Goal: Task Accomplishment & Management: Use online tool/utility

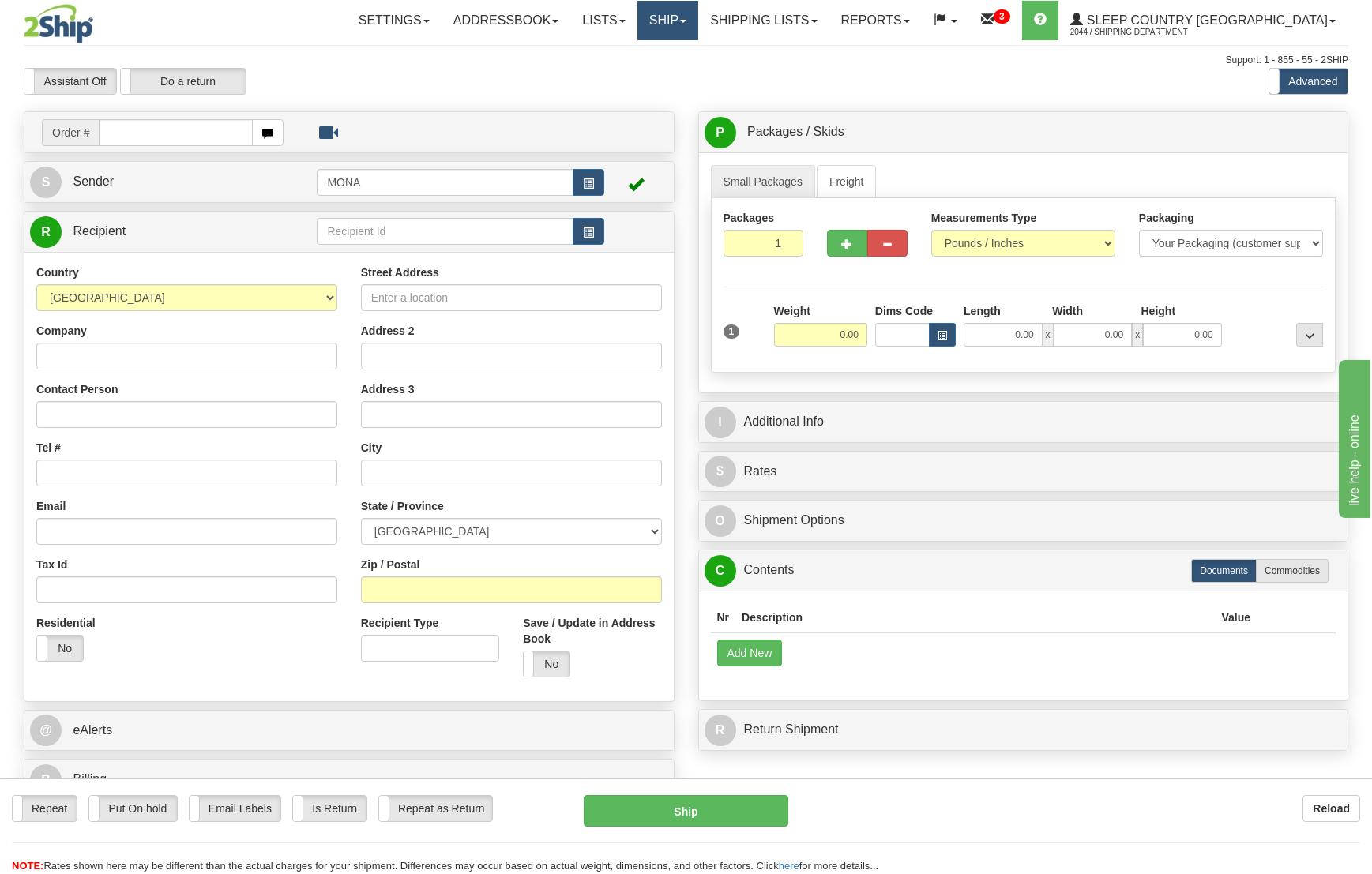
click at [698, 19] on link "Ship" at bounding box center [668, 21] width 61 height 40
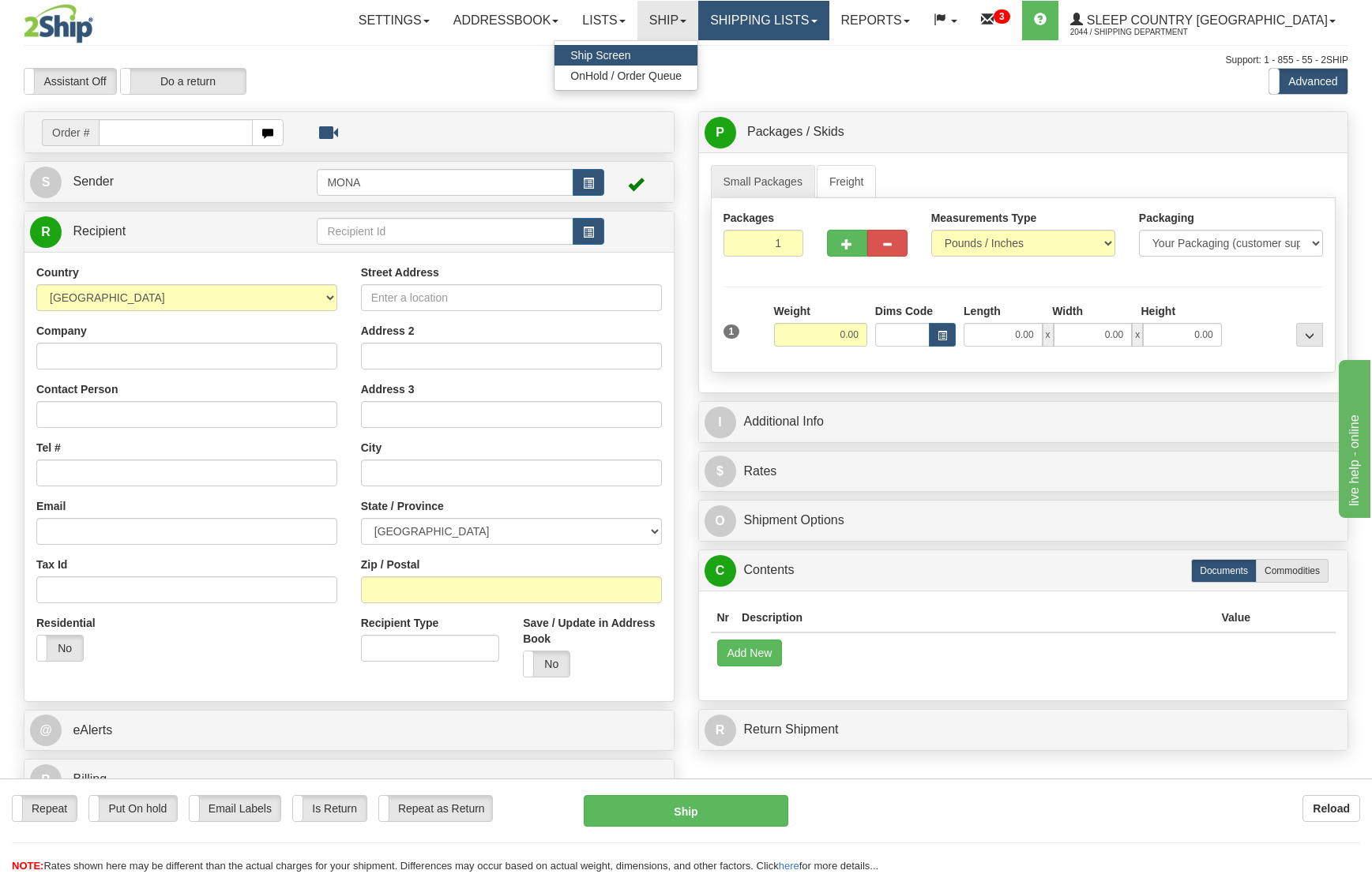
click at [829, 22] on link "Shipping lists" at bounding box center [763, 21] width 130 height 40
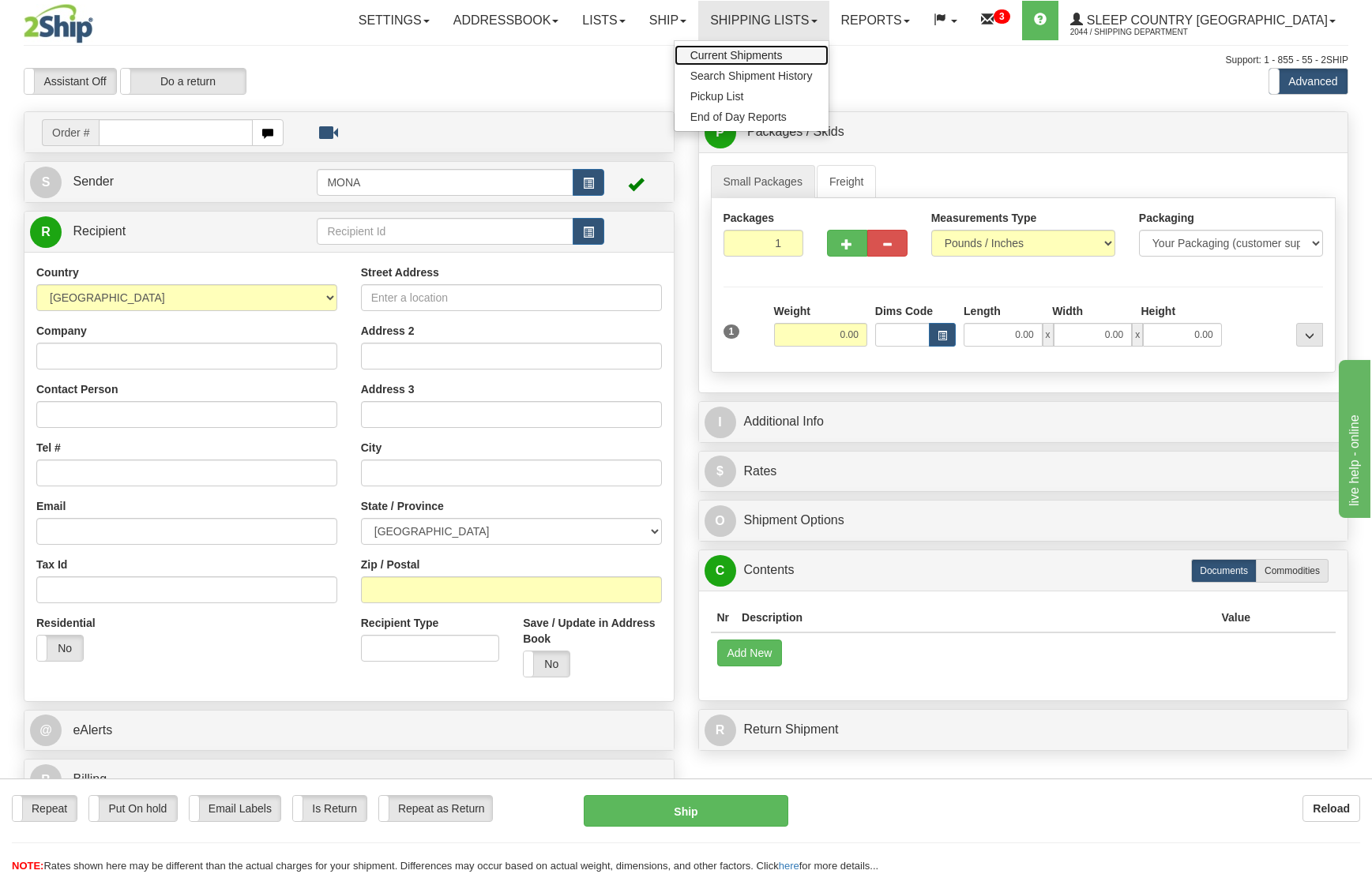
click at [783, 53] on span "Current Shipments" at bounding box center [736, 56] width 93 height 13
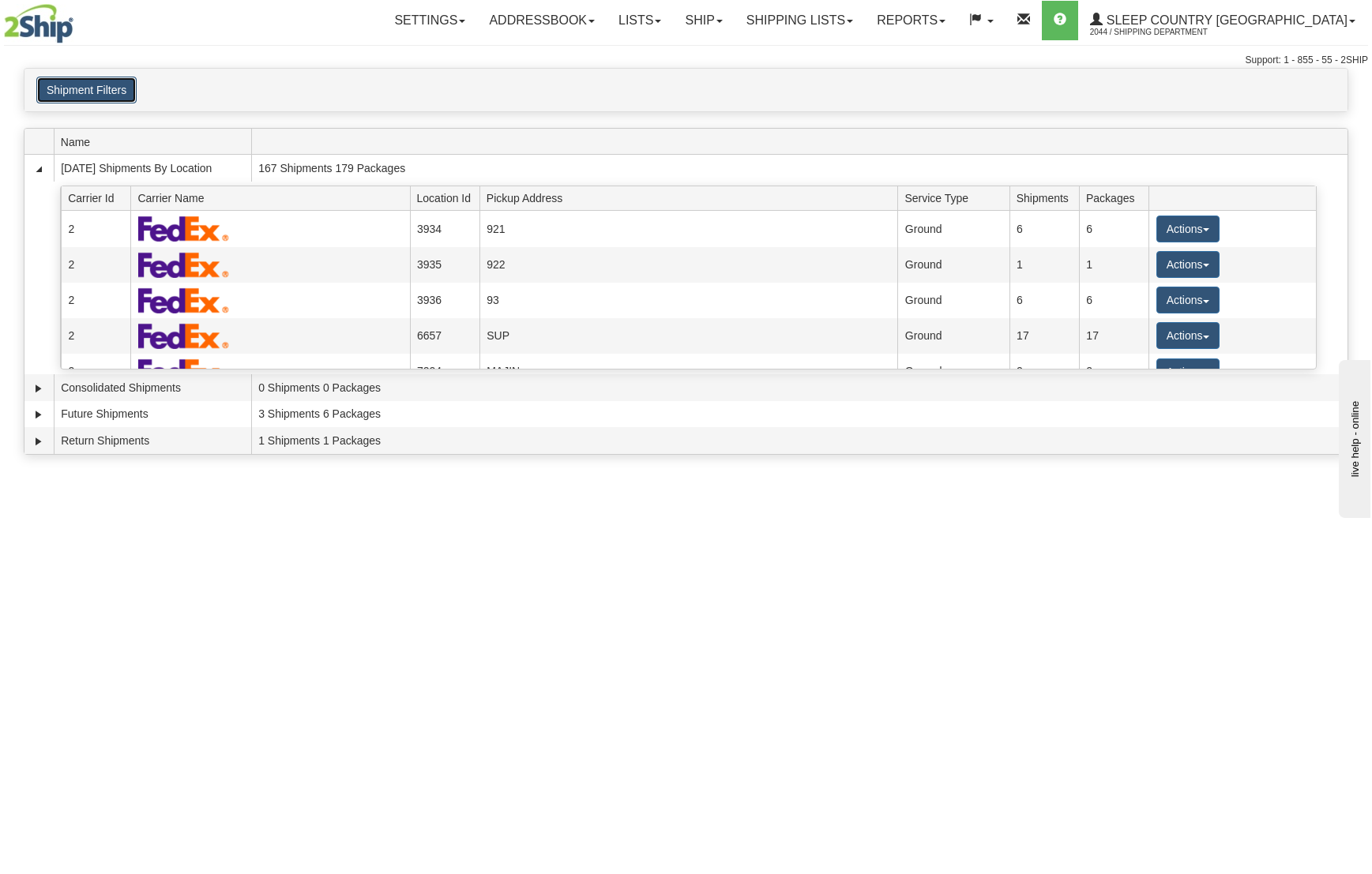
click at [110, 98] on button "Shipment Filters" at bounding box center [86, 90] width 100 height 27
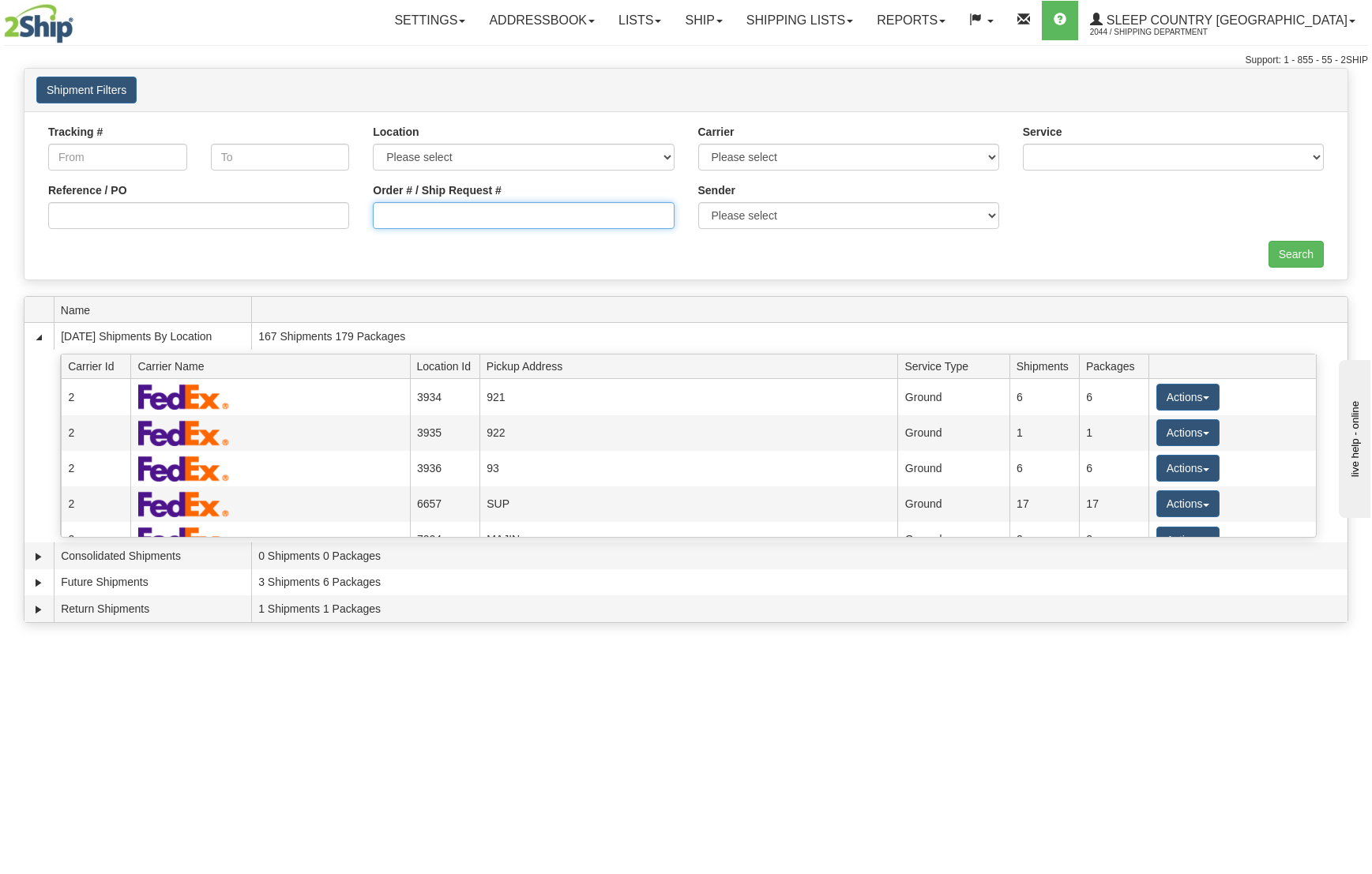
click at [480, 204] on input "Order # / Ship Request #" at bounding box center [523, 216] width 301 height 27
paste input "1022561"
type input "1022561"
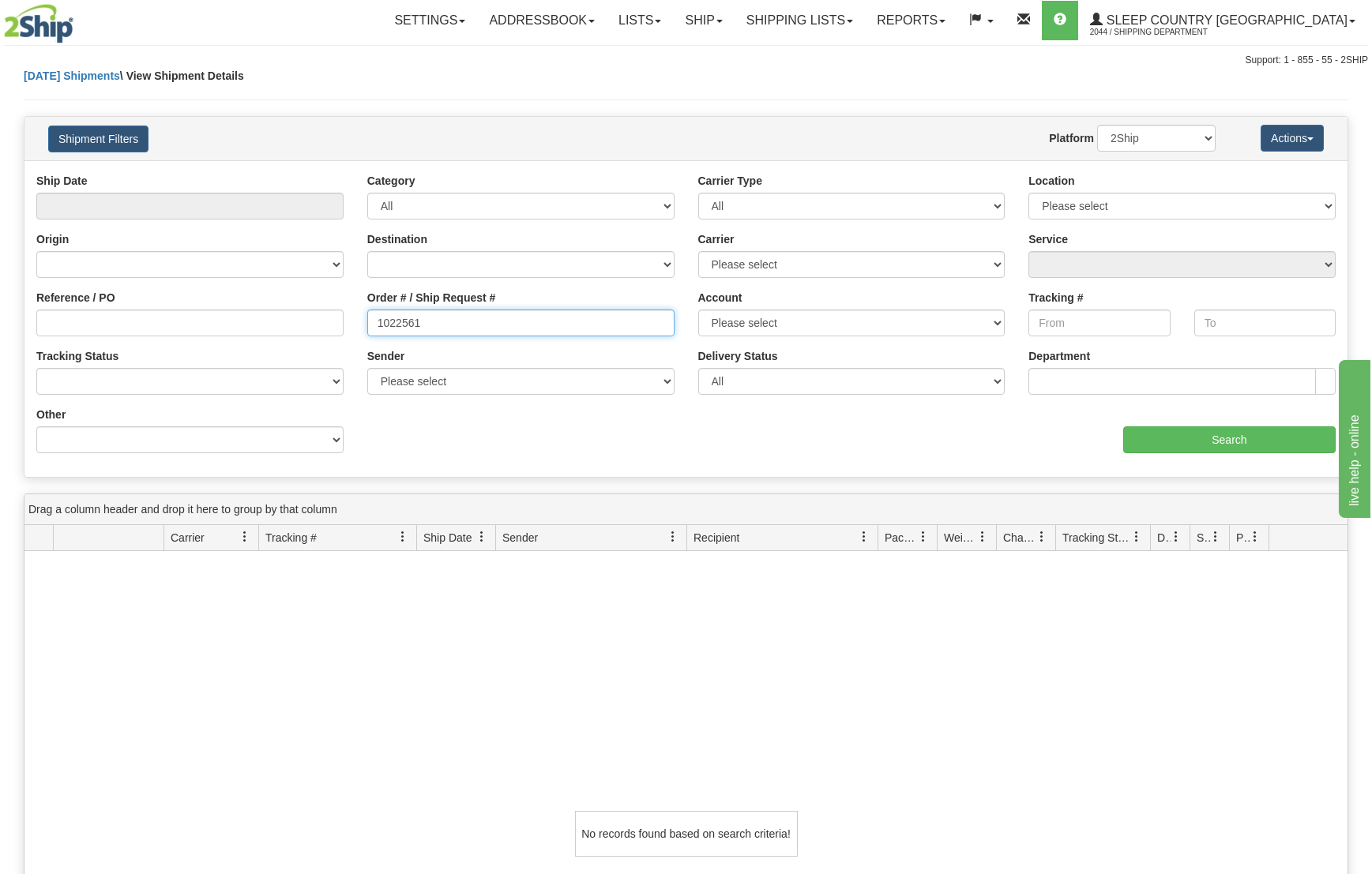
click at [489, 327] on input "1022561" at bounding box center [520, 323] width 307 height 27
paste input "9000I026461_ORTH"
type input "9000I026461_ORTH"
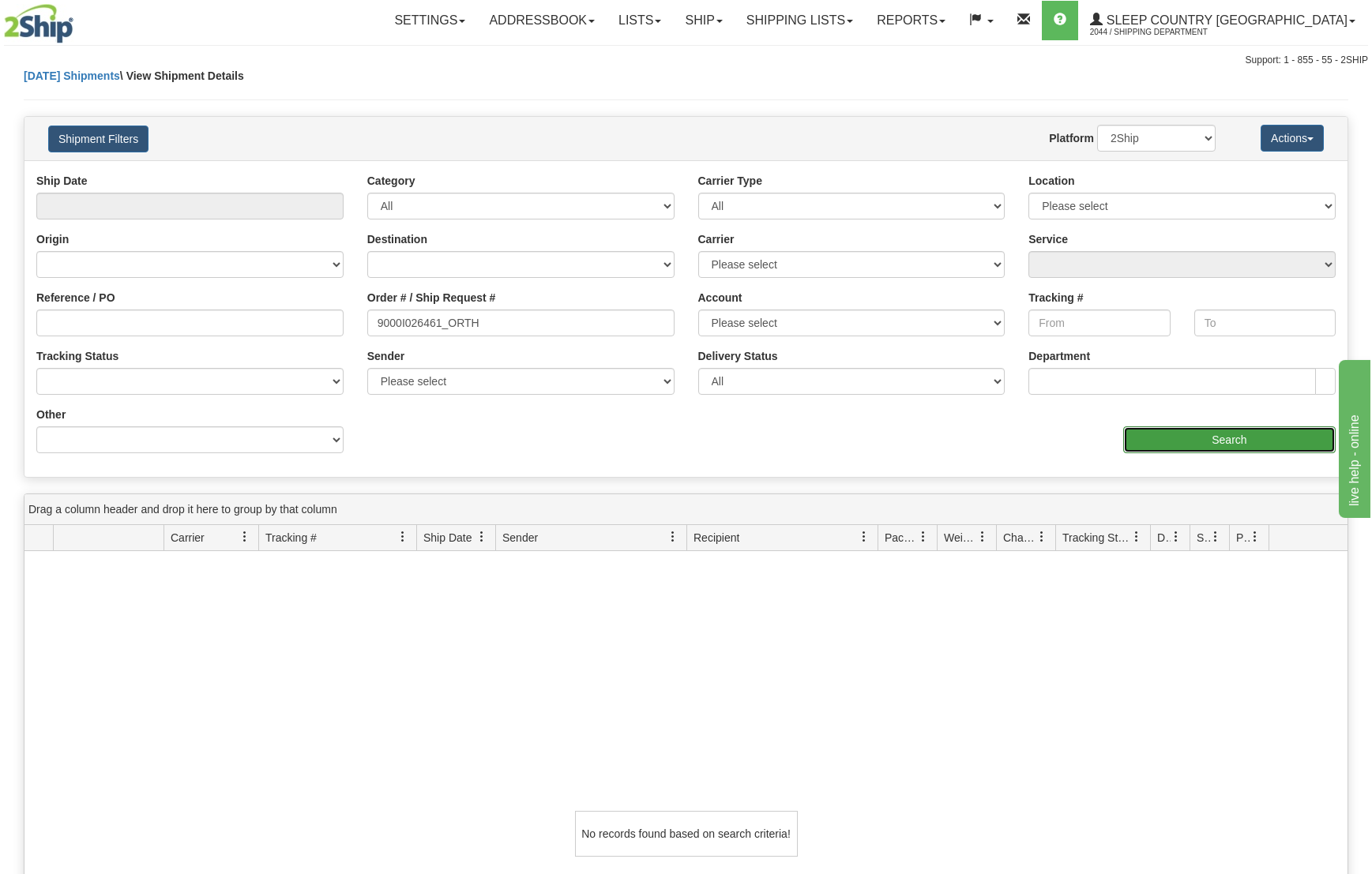
click at [1232, 442] on input "Search" at bounding box center [1229, 440] width 213 height 27
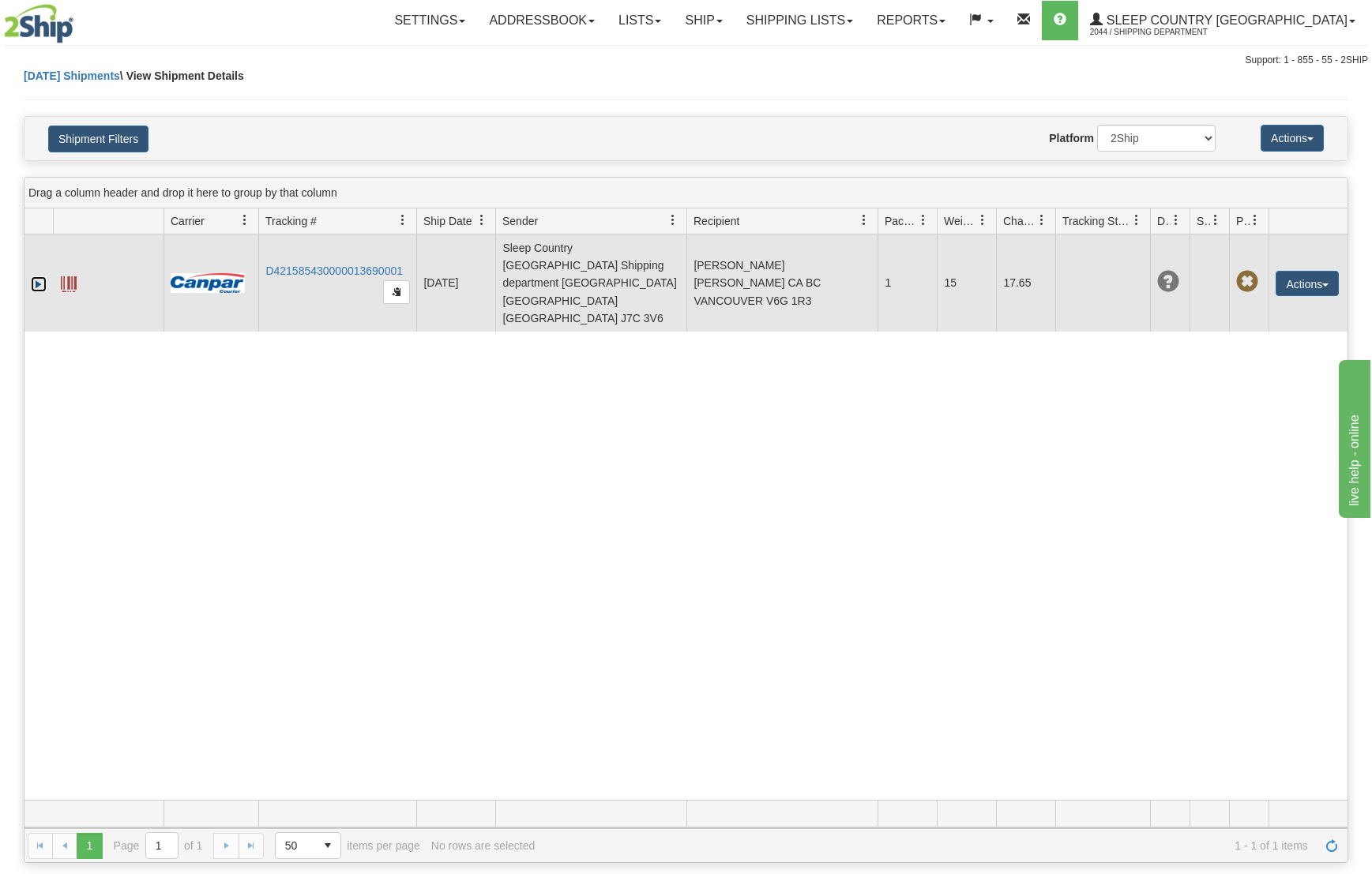
click at [43, 277] on link "Expand" at bounding box center [39, 285] width 16 height 16
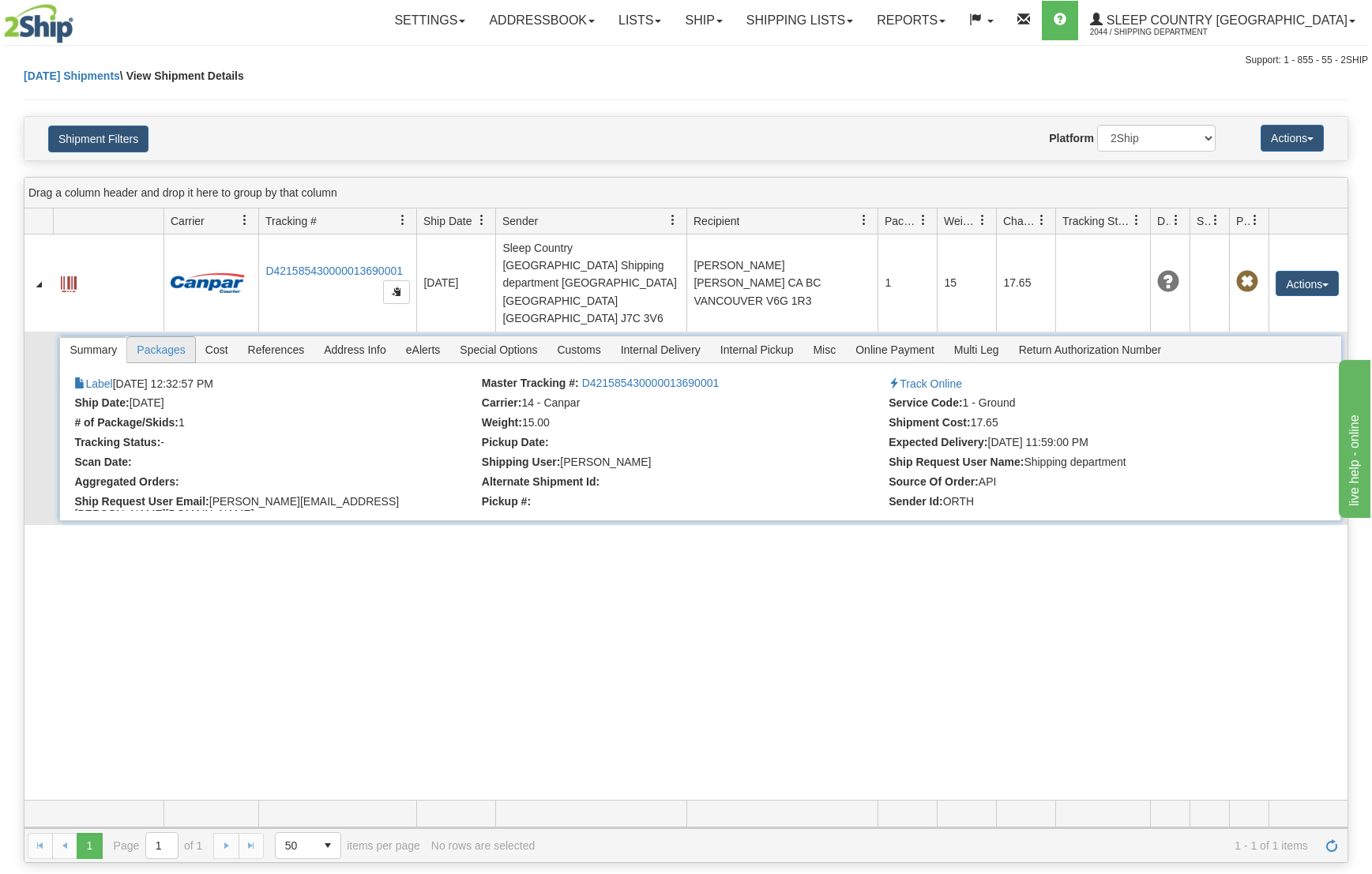
click at [175, 337] on span "Packages" at bounding box center [160, 350] width 67 height 25
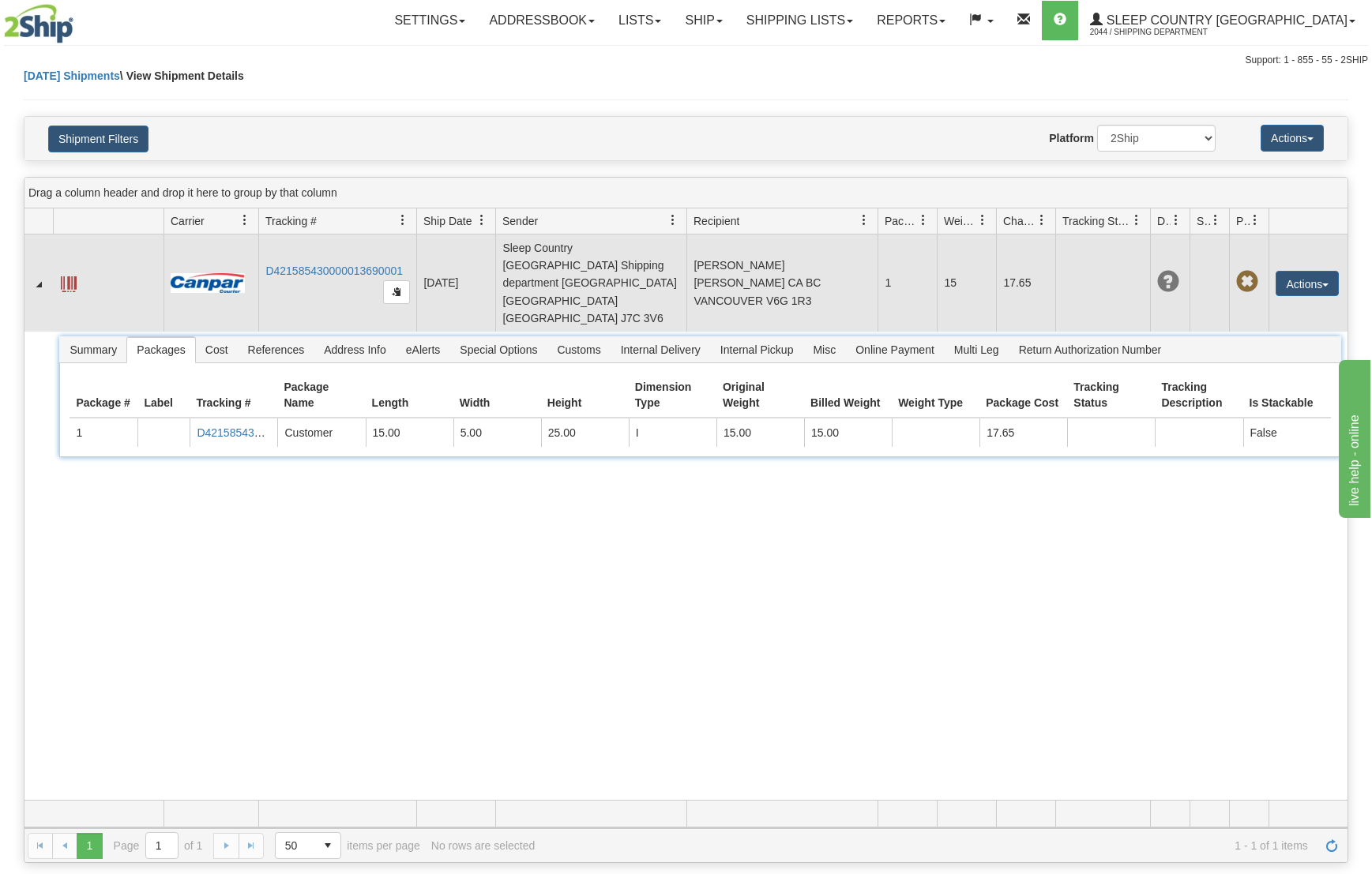
click at [71, 277] on span at bounding box center [69, 285] width 16 height 16
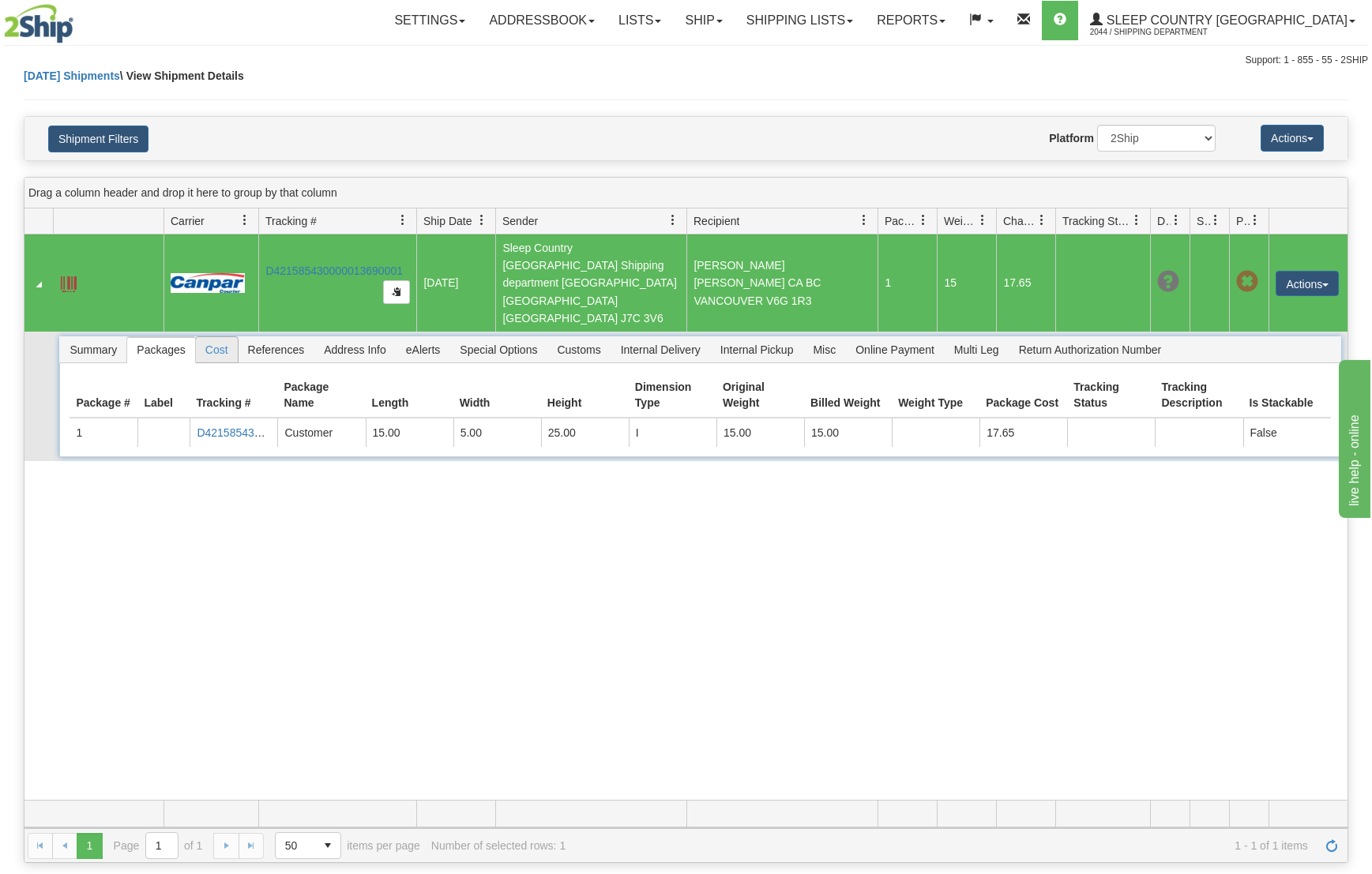
click at [229, 337] on span "Cost" at bounding box center [217, 350] width 42 height 25
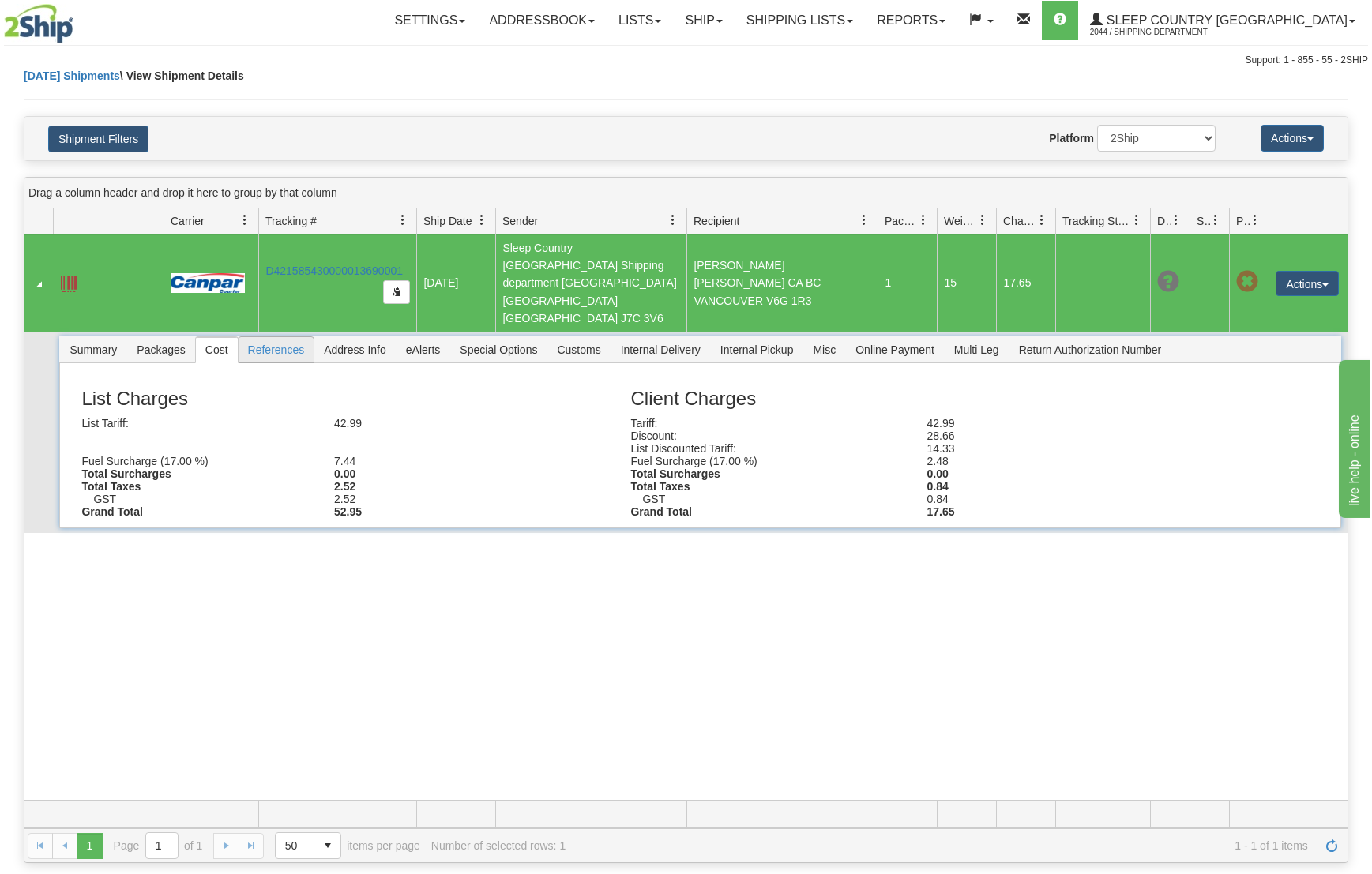
click at [274, 337] on span "References" at bounding box center [277, 350] width 76 height 25
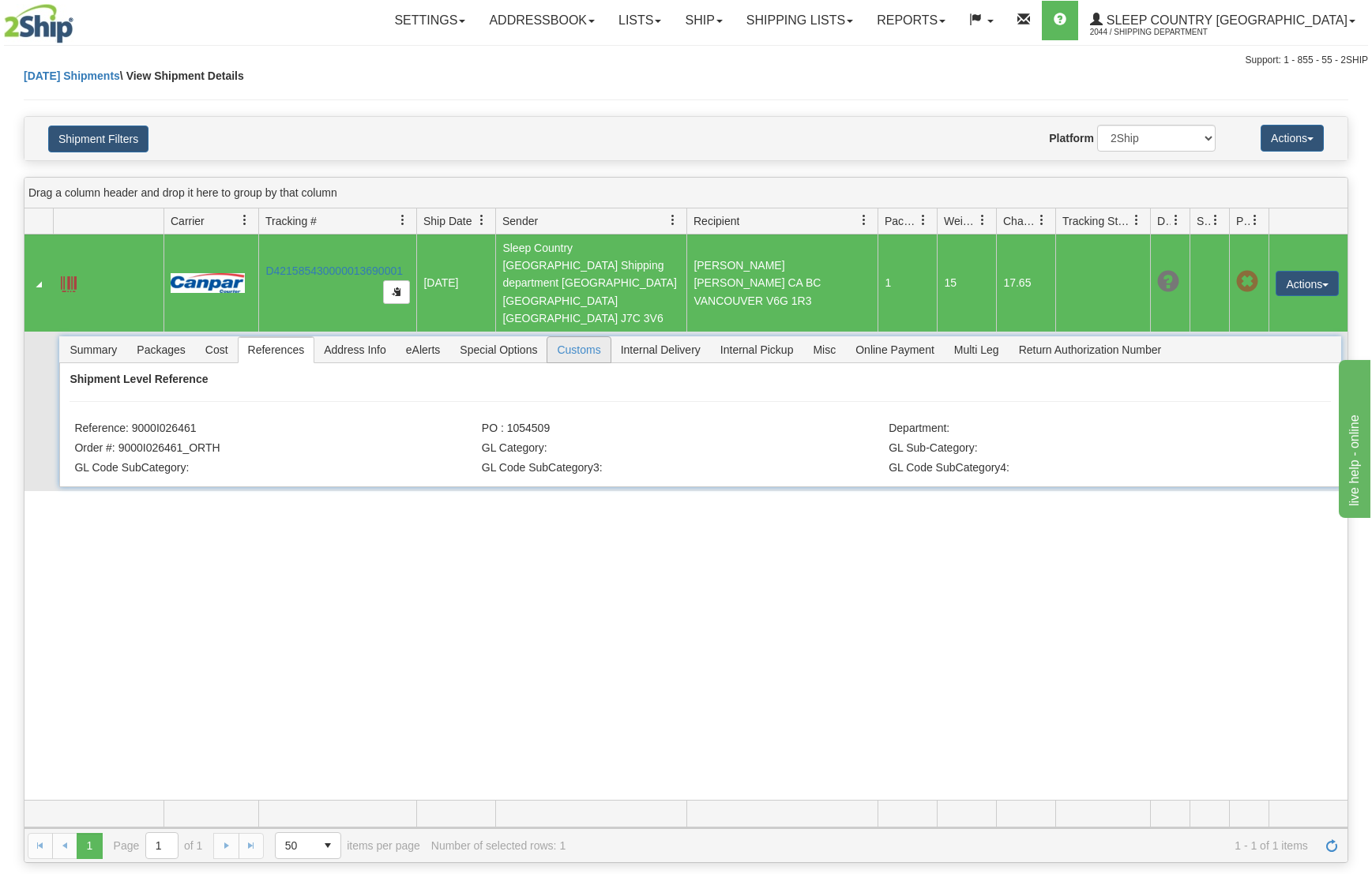
click at [571, 337] on span "Customs" at bounding box center [578, 350] width 63 height 25
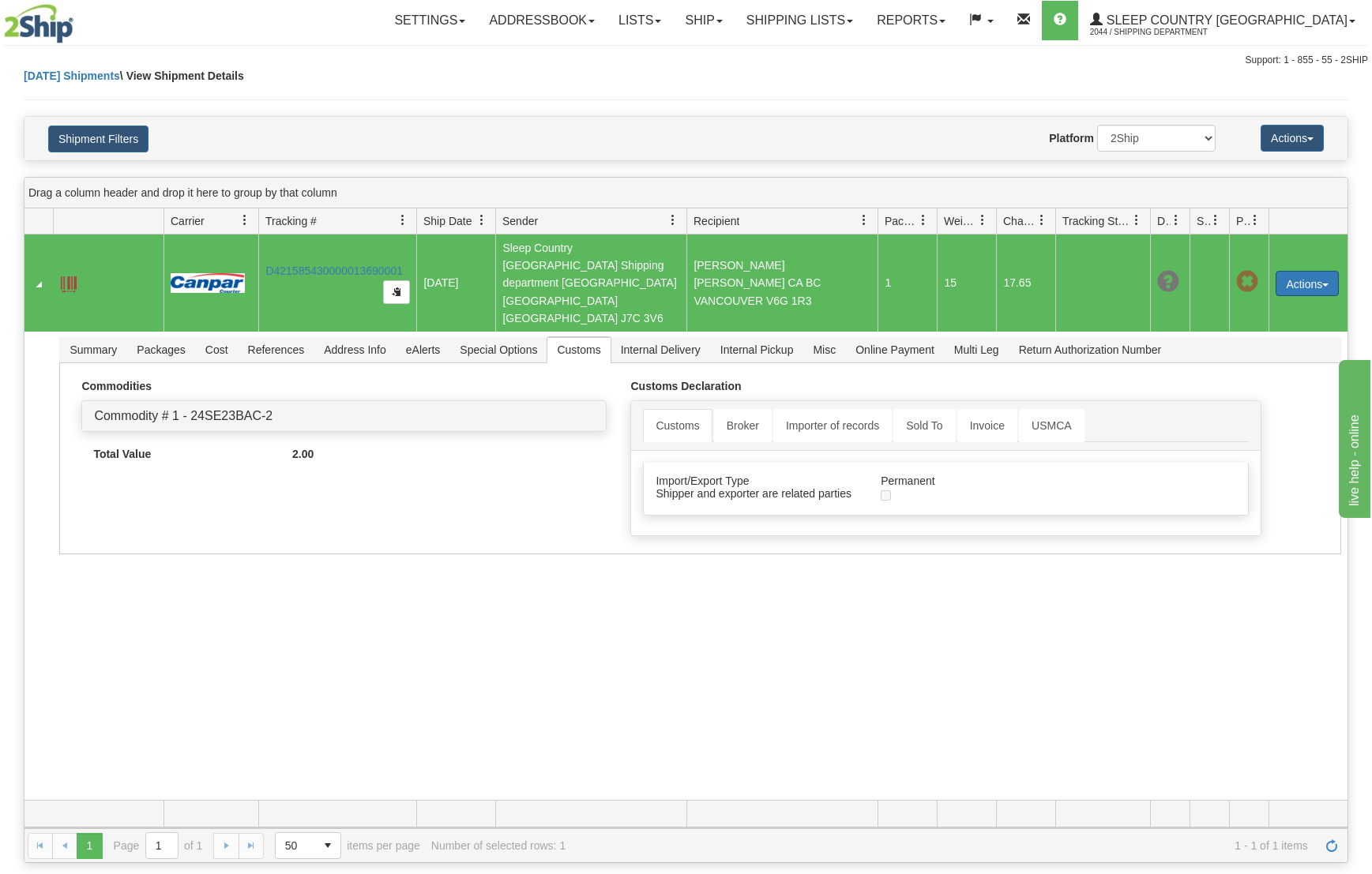
click at [1315, 271] on button "Actions" at bounding box center [1307, 284] width 63 height 25
click at [1262, 323] on link "Repeat" at bounding box center [1274, 333] width 126 height 21
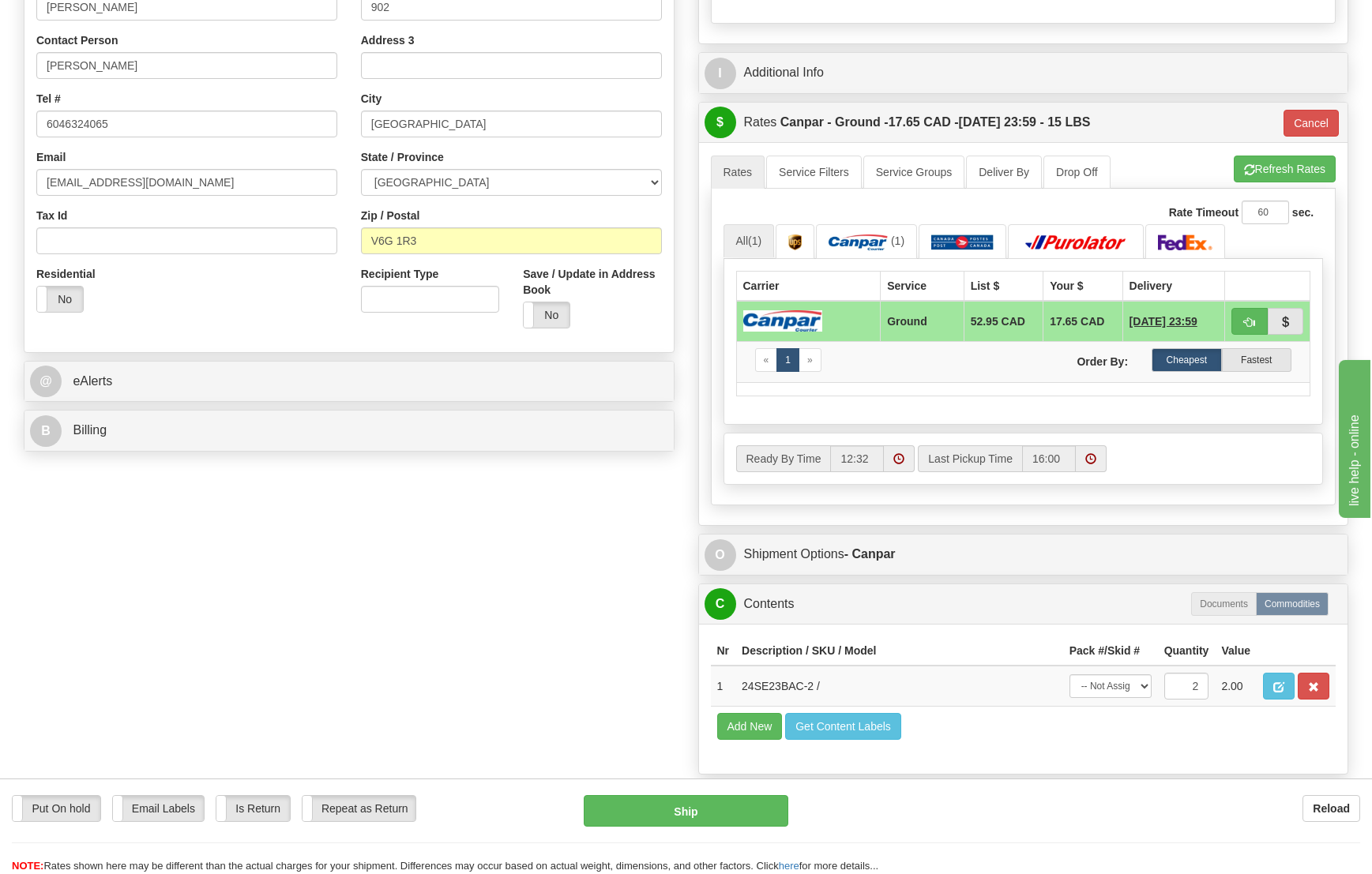
scroll to position [382, 0]
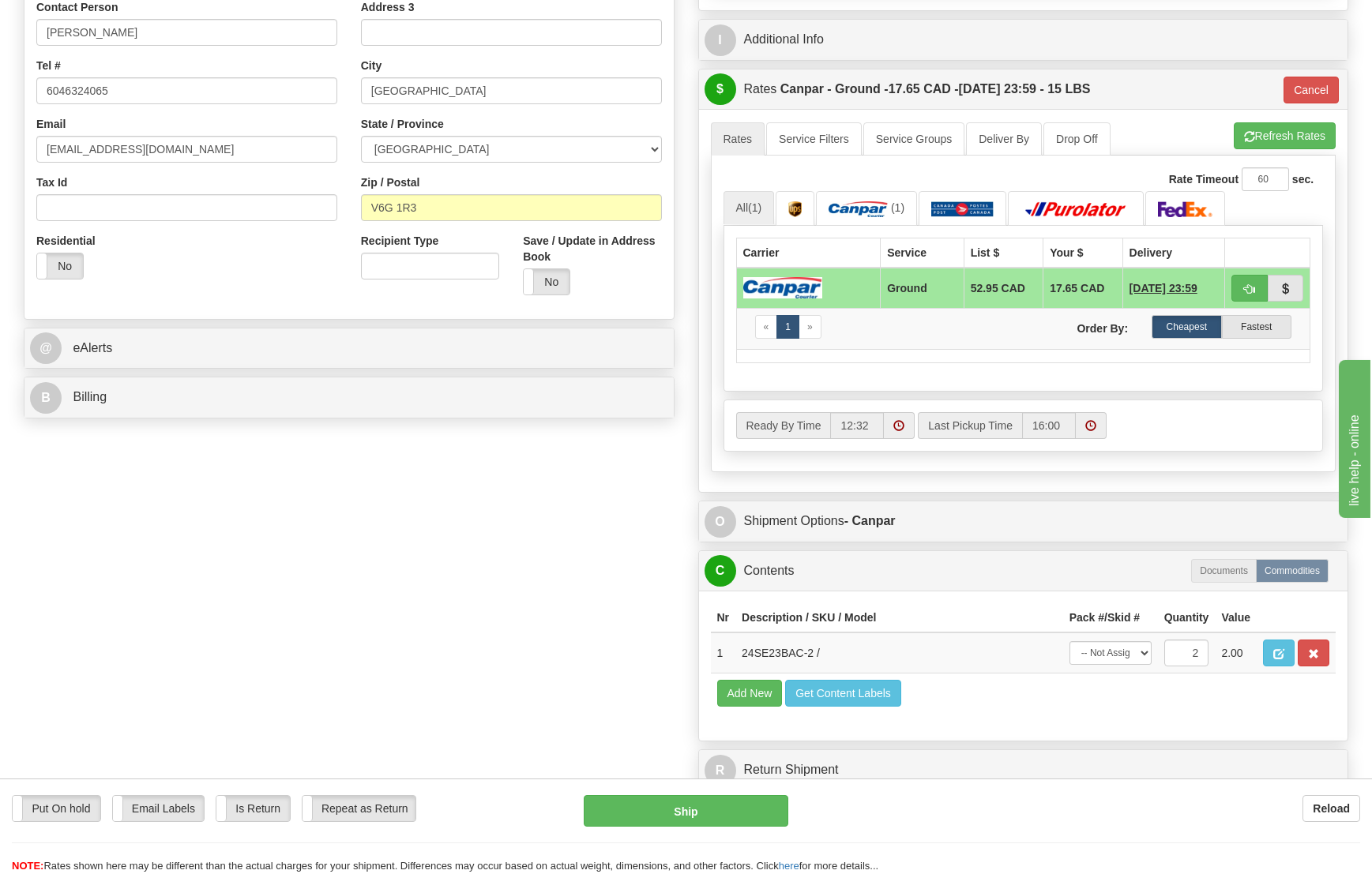
click at [1186, 611] on th "Quantity" at bounding box center [1186, 618] width 58 height 29
copy th "Quantity"
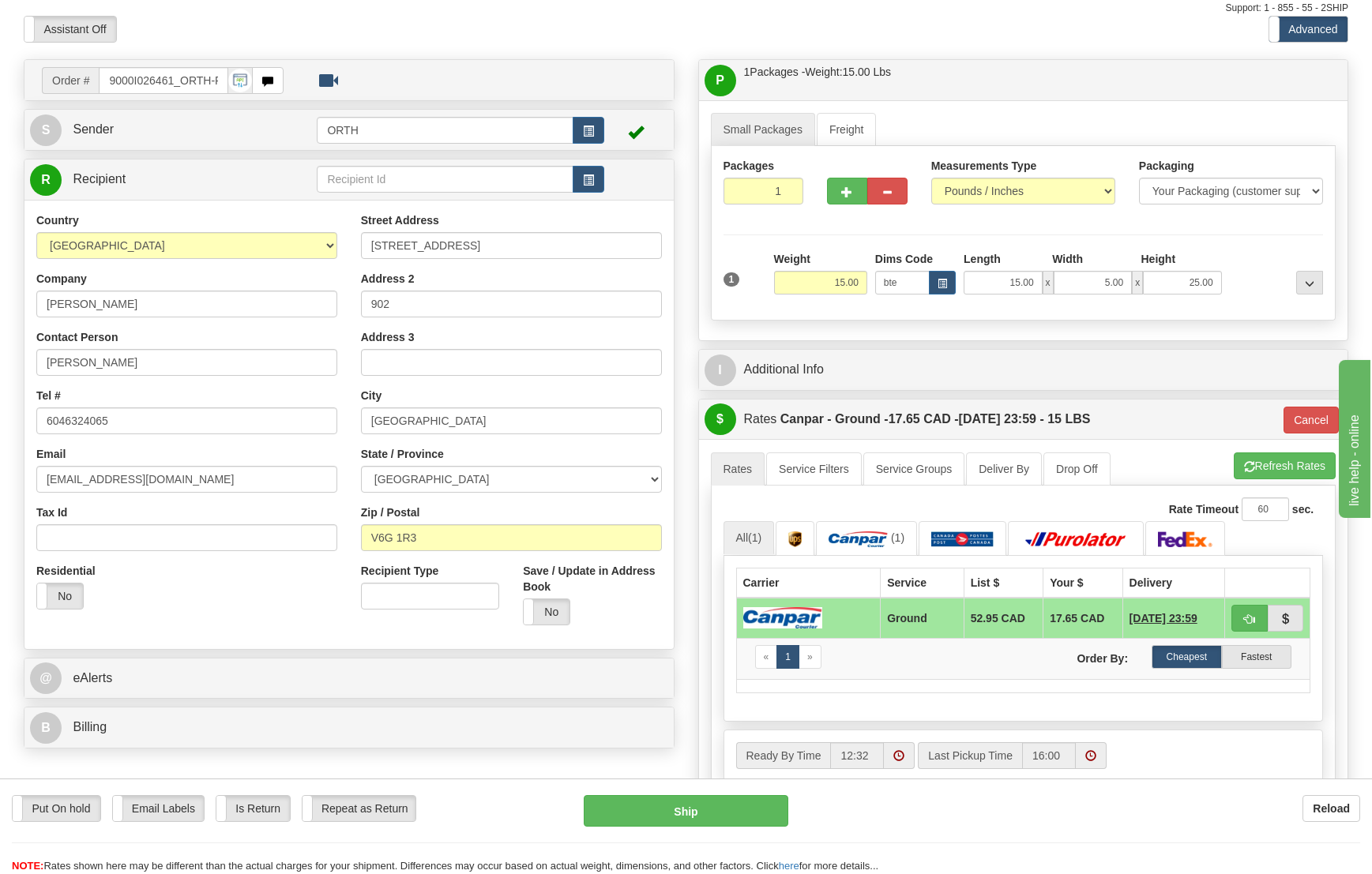
scroll to position [0, 0]
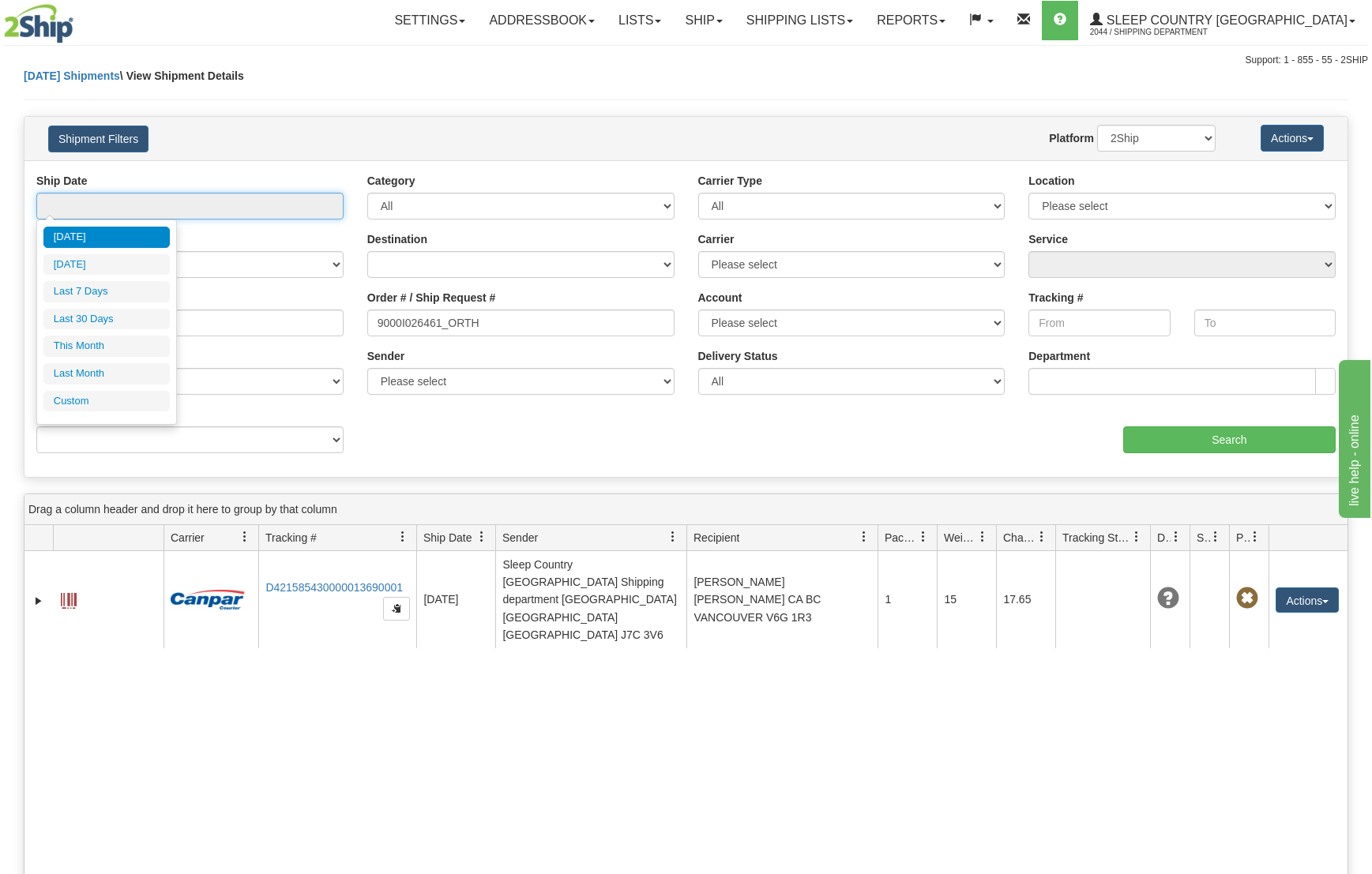
click at [223, 199] on input "text" at bounding box center [190, 206] width 307 height 27
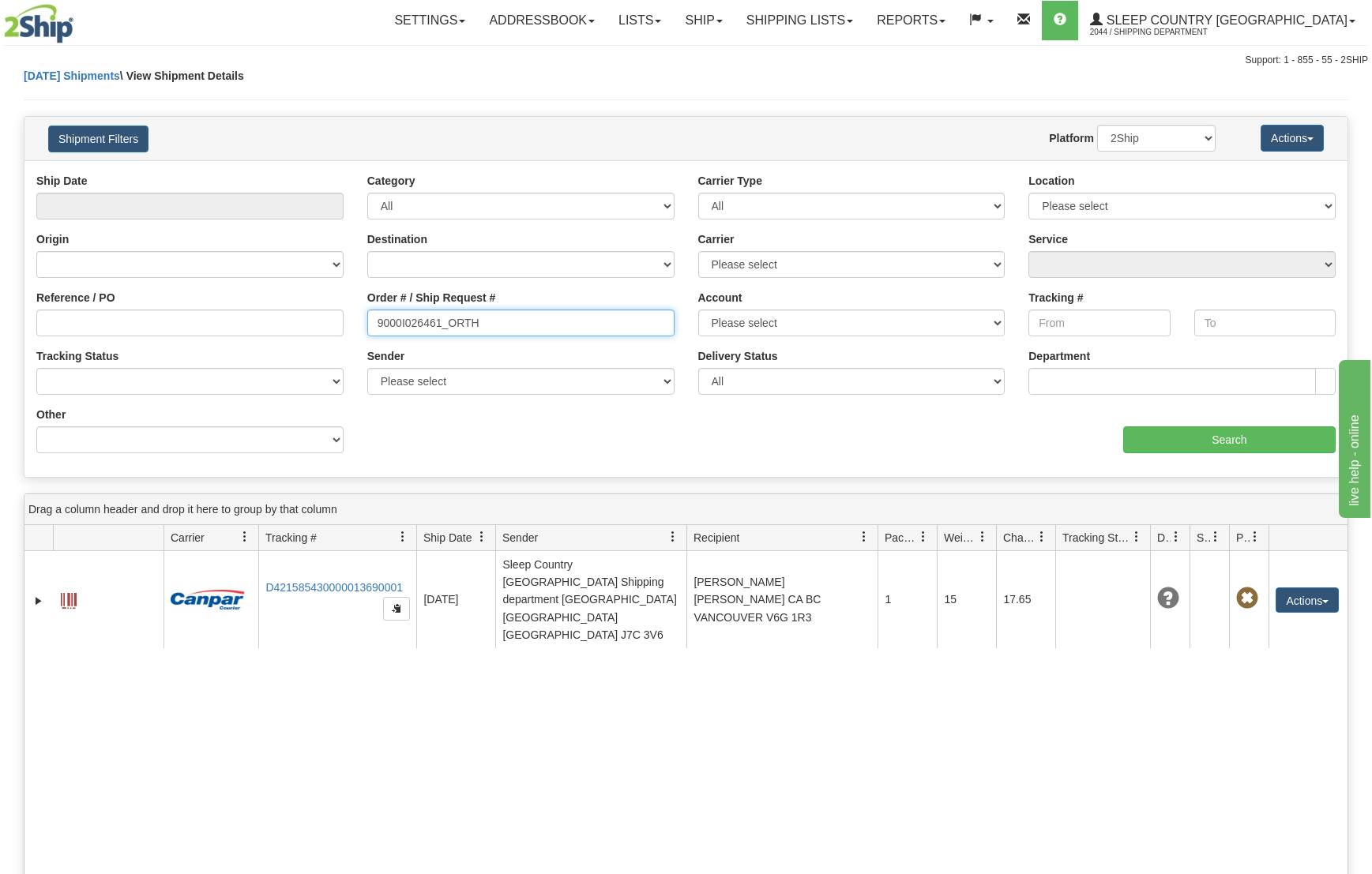
click at [510, 331] on input "9000I026461_ORTH" at bounding box center [520, 323] width 307 height 27
click at [734, 19] on link "Ship" at bounding box center [703, 21] width 61 height 40
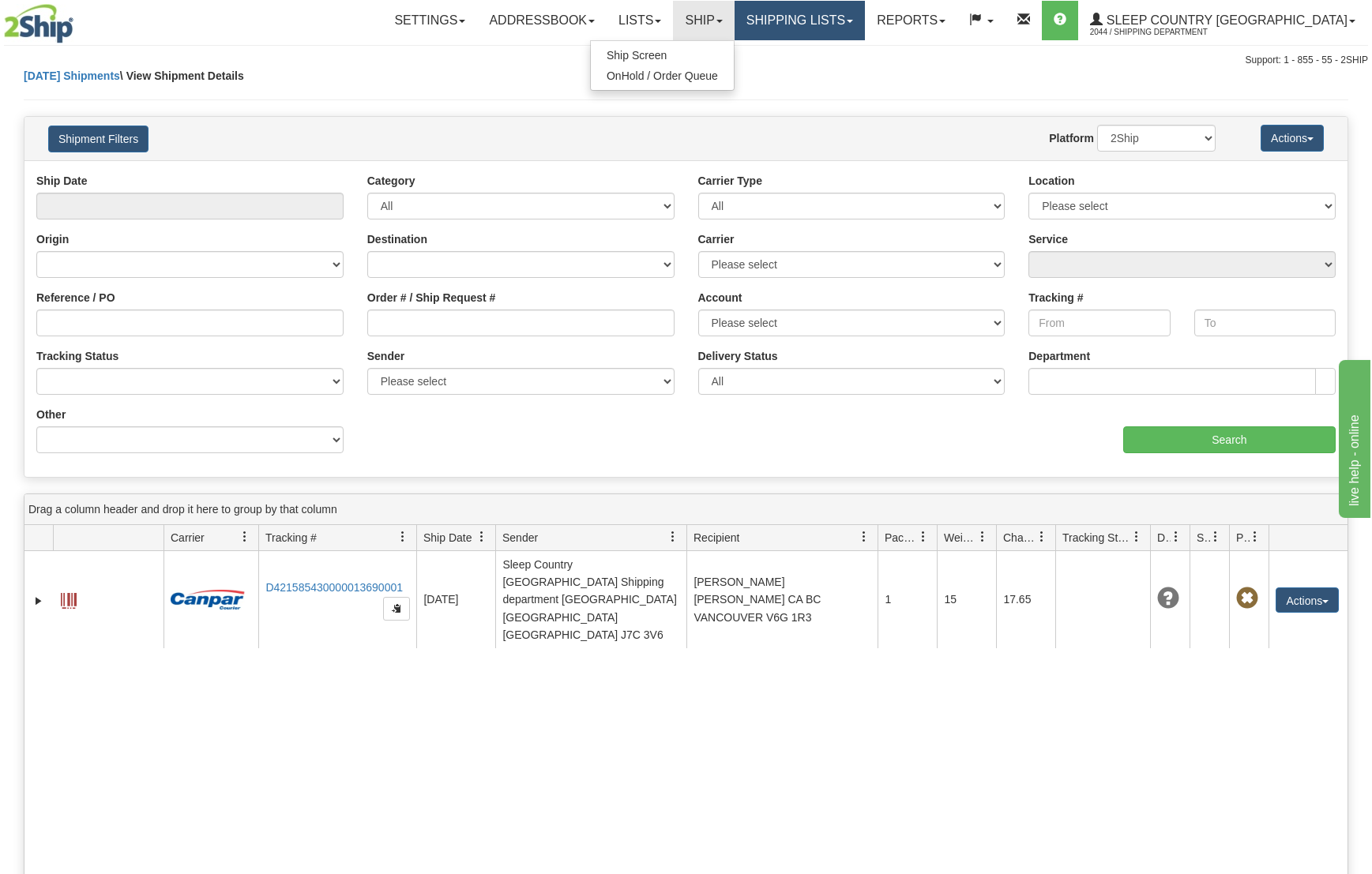
click at [864, 15] on link "Shipping lists" at bounding box center [799, 21] width 130 height 40
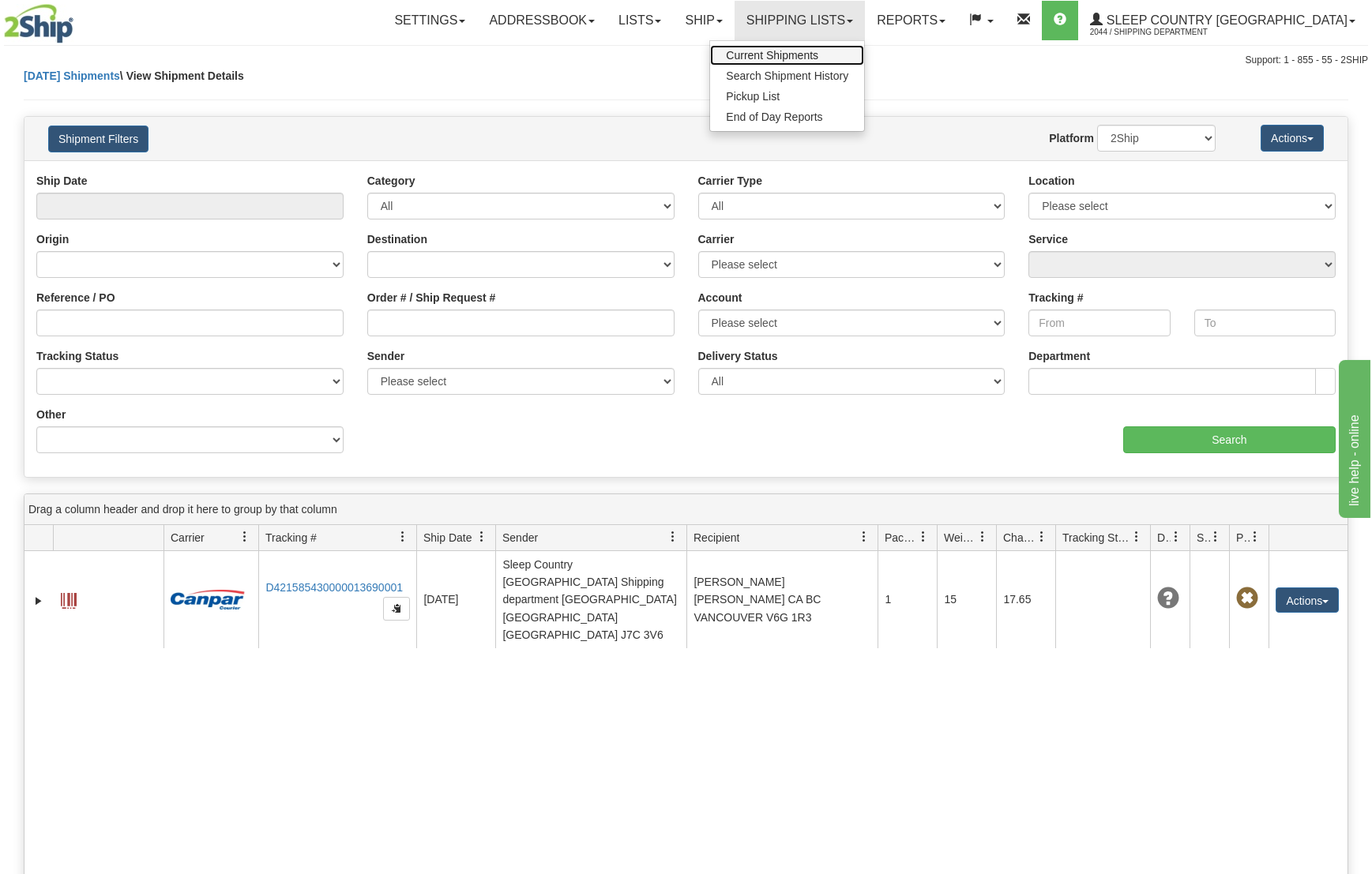
click at [818, 55] on span "Current Shipments" at bounding box center [772, 56] width 93 height 13
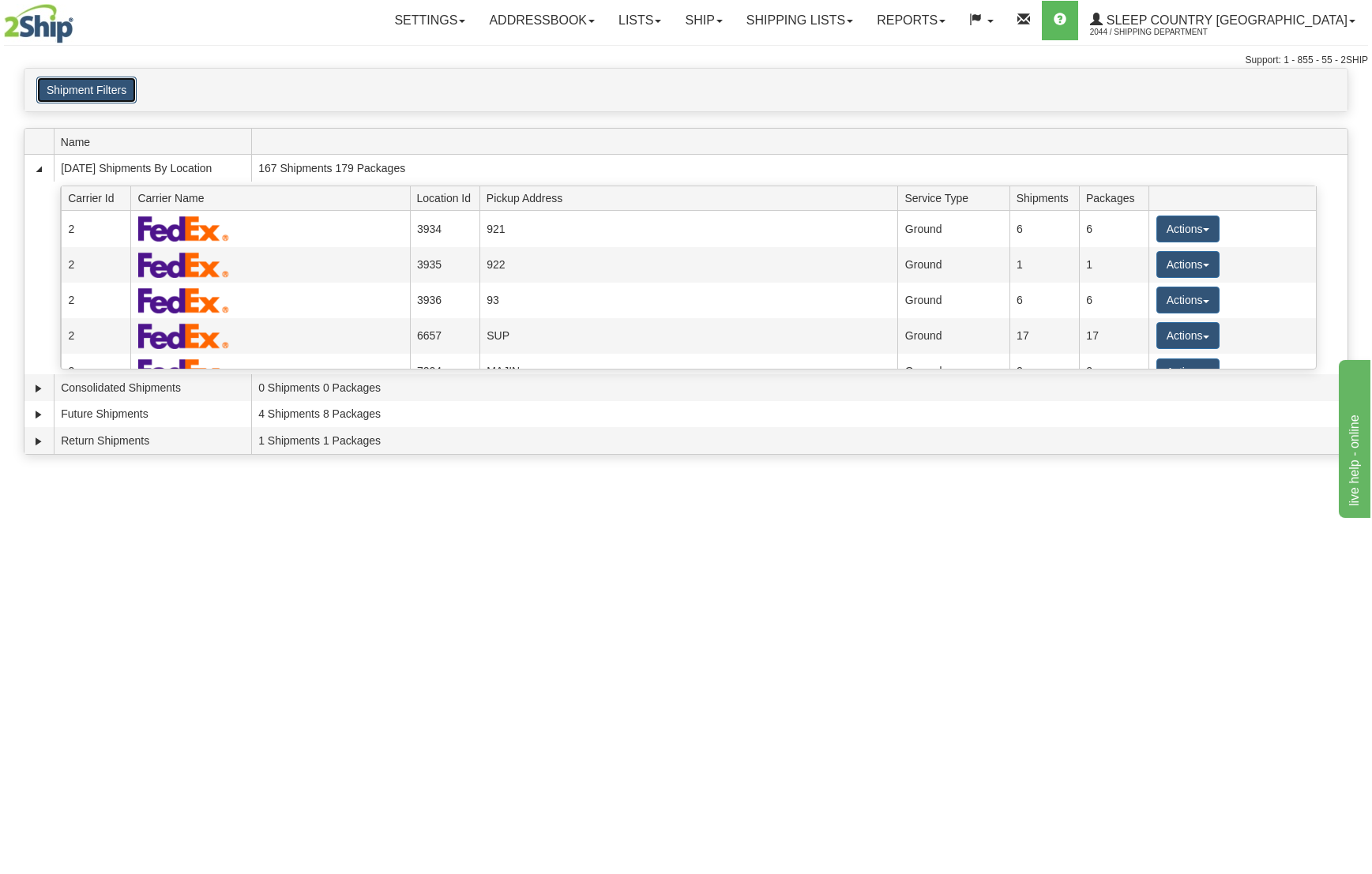
click at [98, 88] on button "Shipment Filters" at bounding box center [86, 90] width 100 height 27
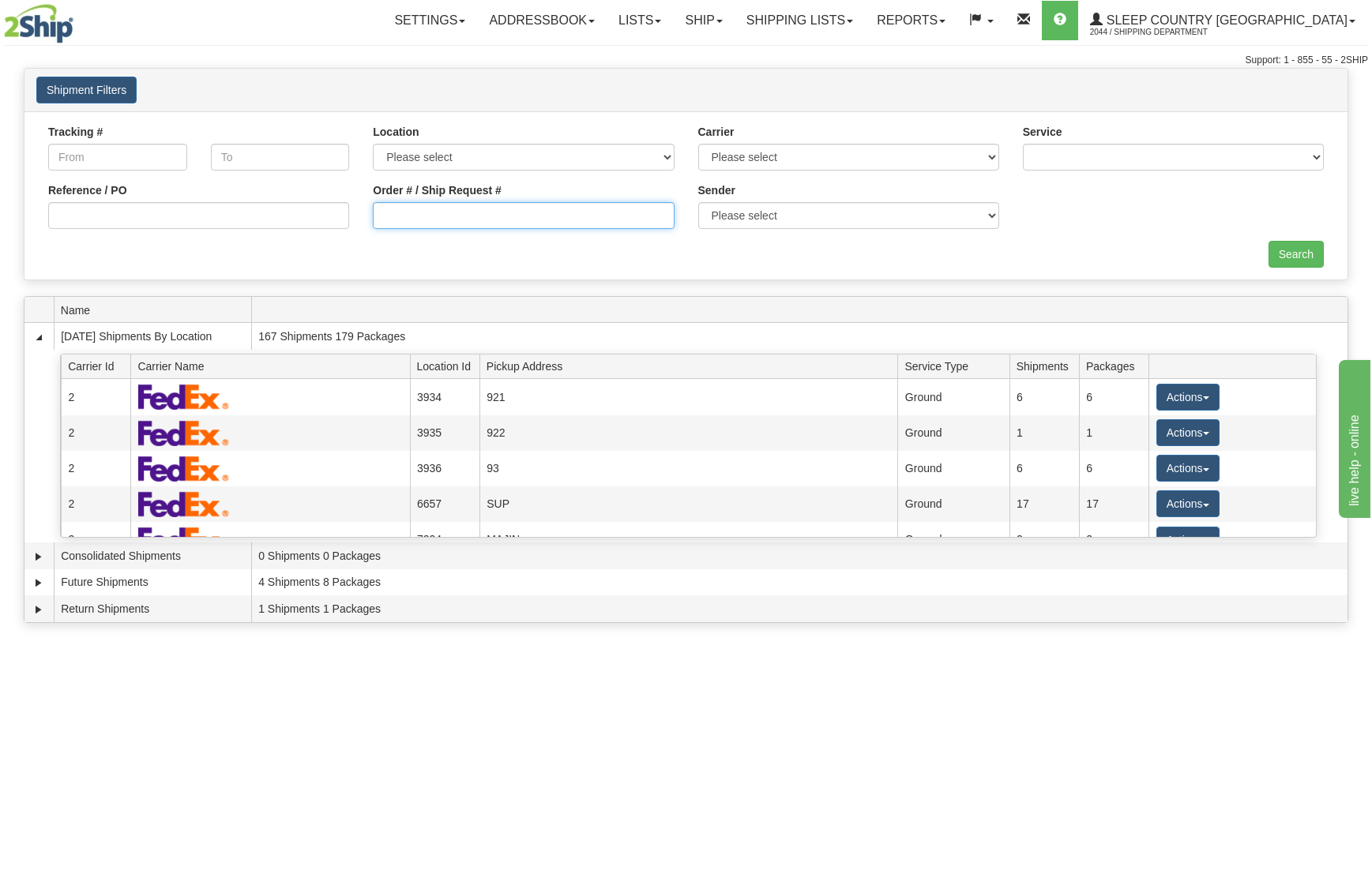
click at [499, 213] on input "Order # / Ship Request #" at bounding box center [523, 216] width 301 height 27
paste input "9000I026461_ORTH"
type input "9000I026461_ORTH"
click at [1308, 256] on input "Search" at bounding box center [1296, 255] width 56 height 27
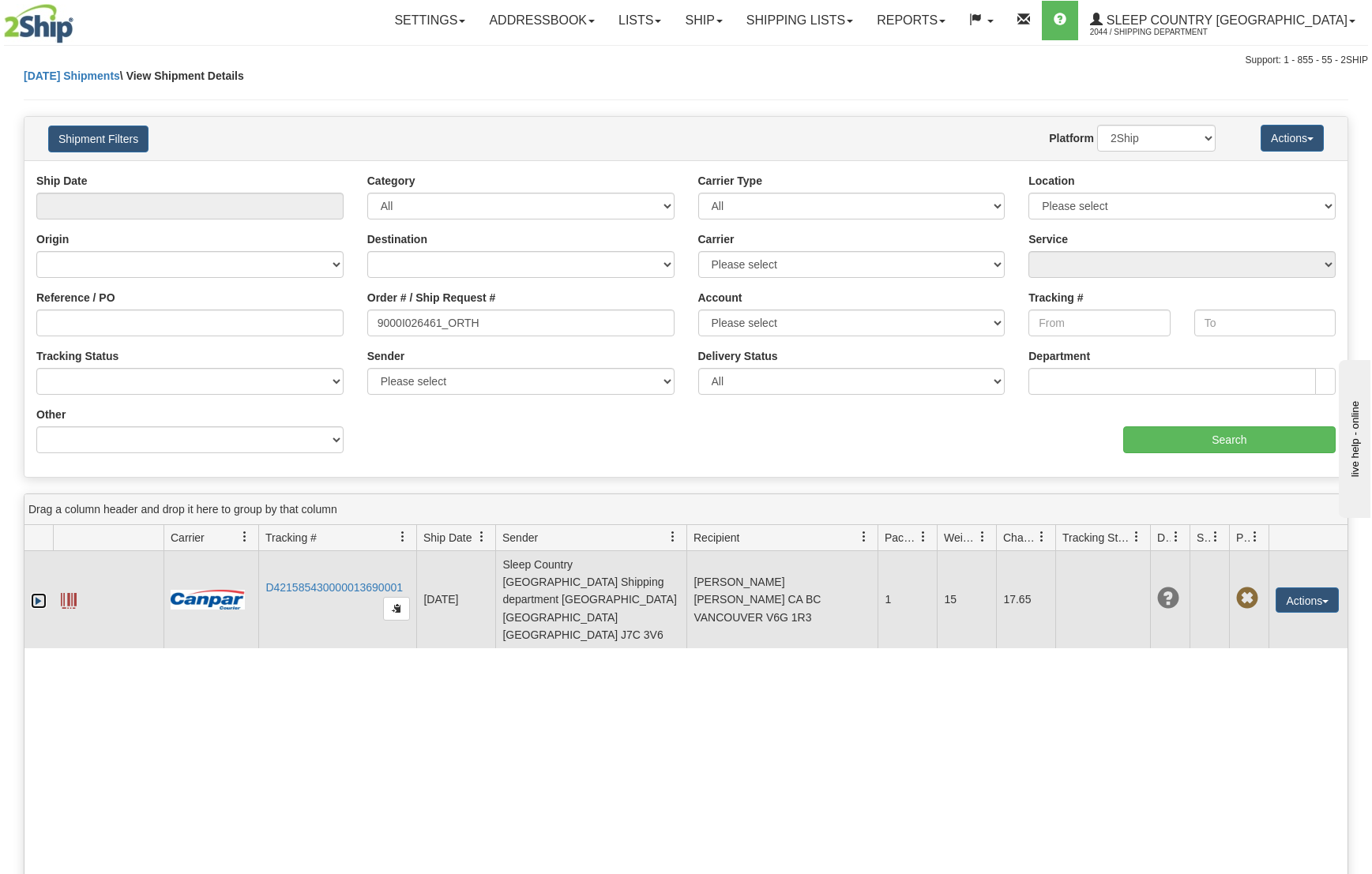
click at [36, 593] on link "Expand" at bounding box center [39, 601] width 16 height 16
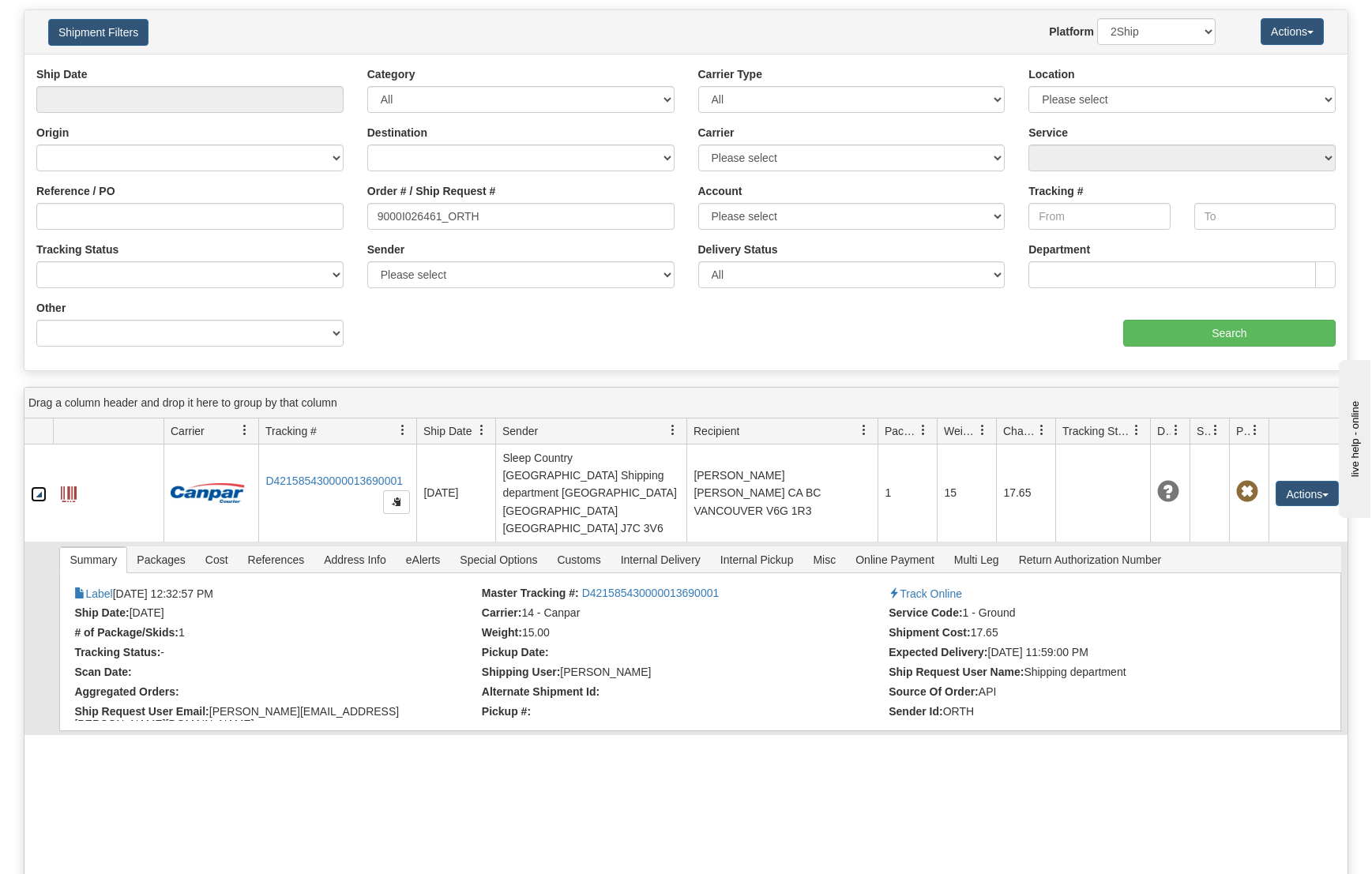
scroll to position [111, 0]
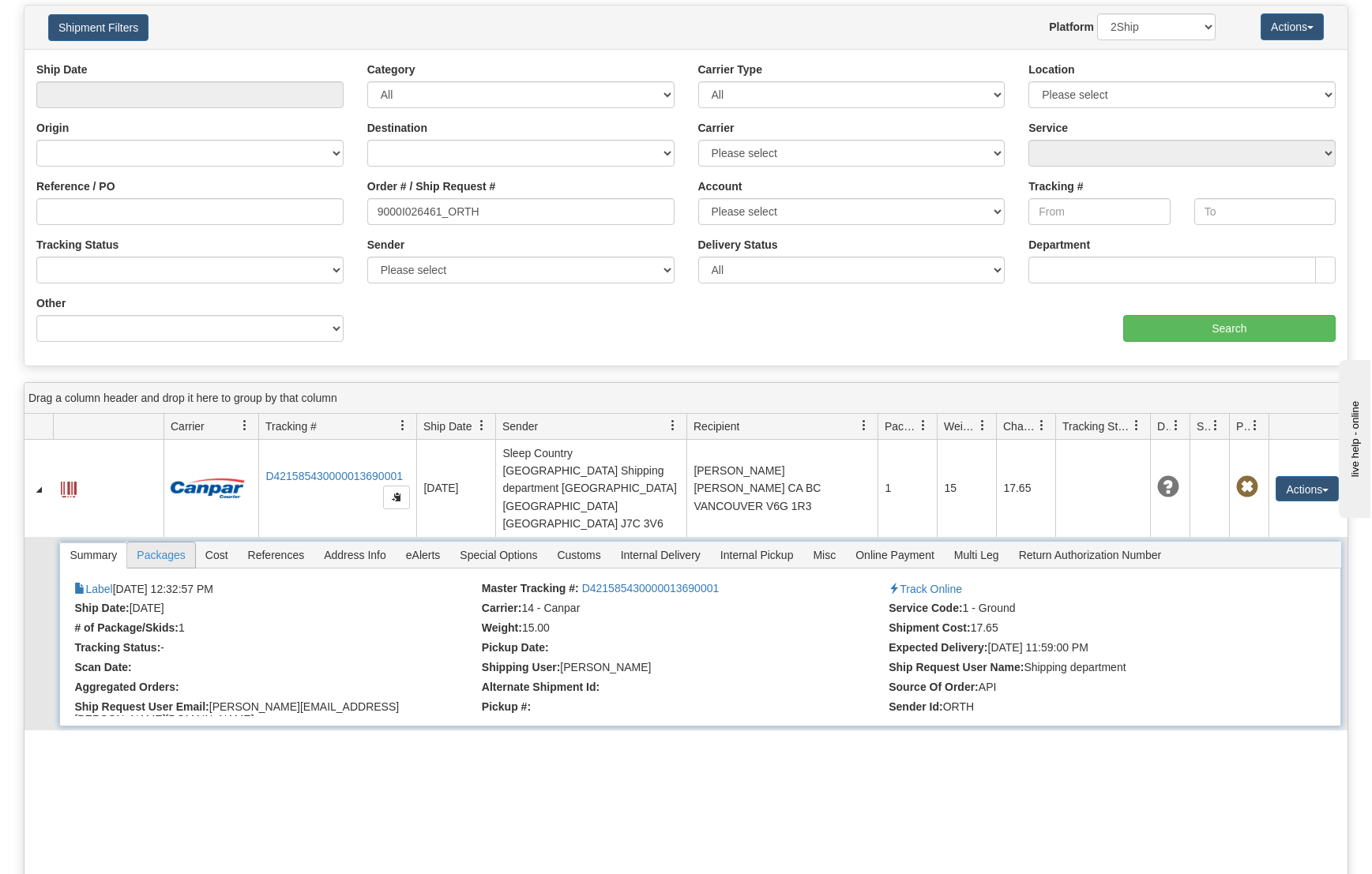
click at [155, 542] on span "Packages" at bounding box center [160, 555] width 67 height 25
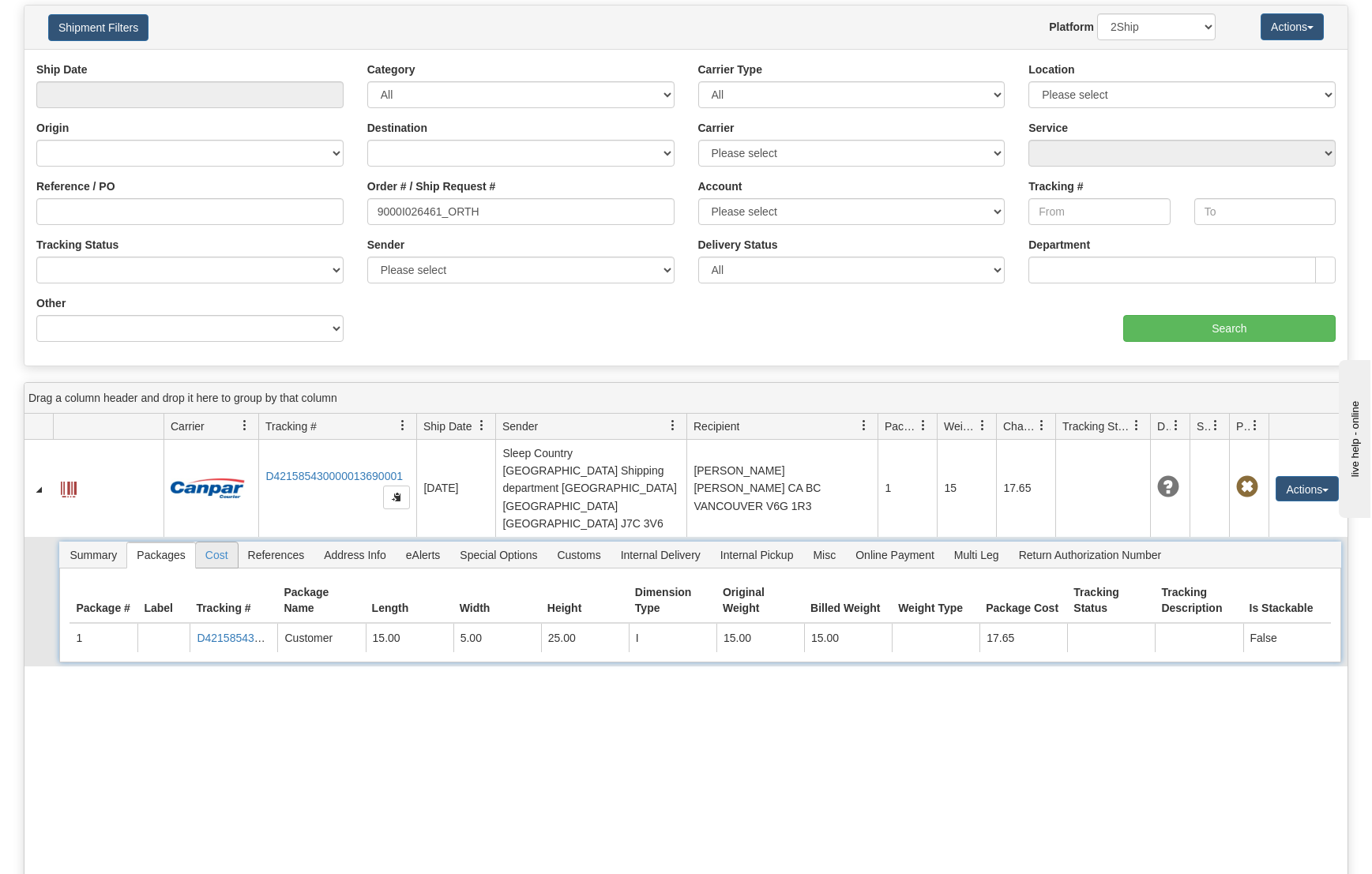
click at [210, 542] on span "Cost" at bounding box center [217, 555] width 42 height 25
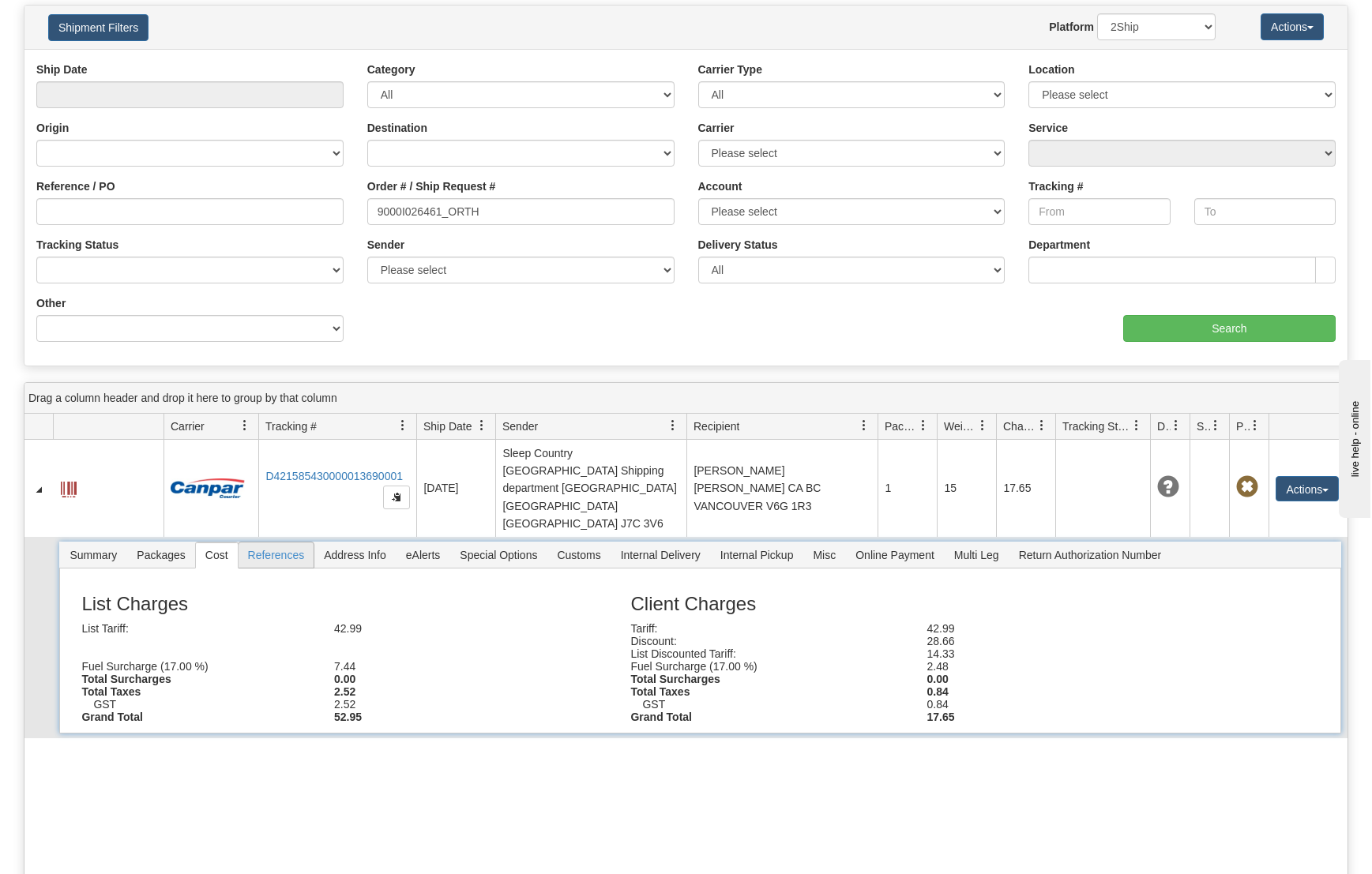
click at [275, 542] on span "References" at bounding box center [277, 555] width 76 height 25
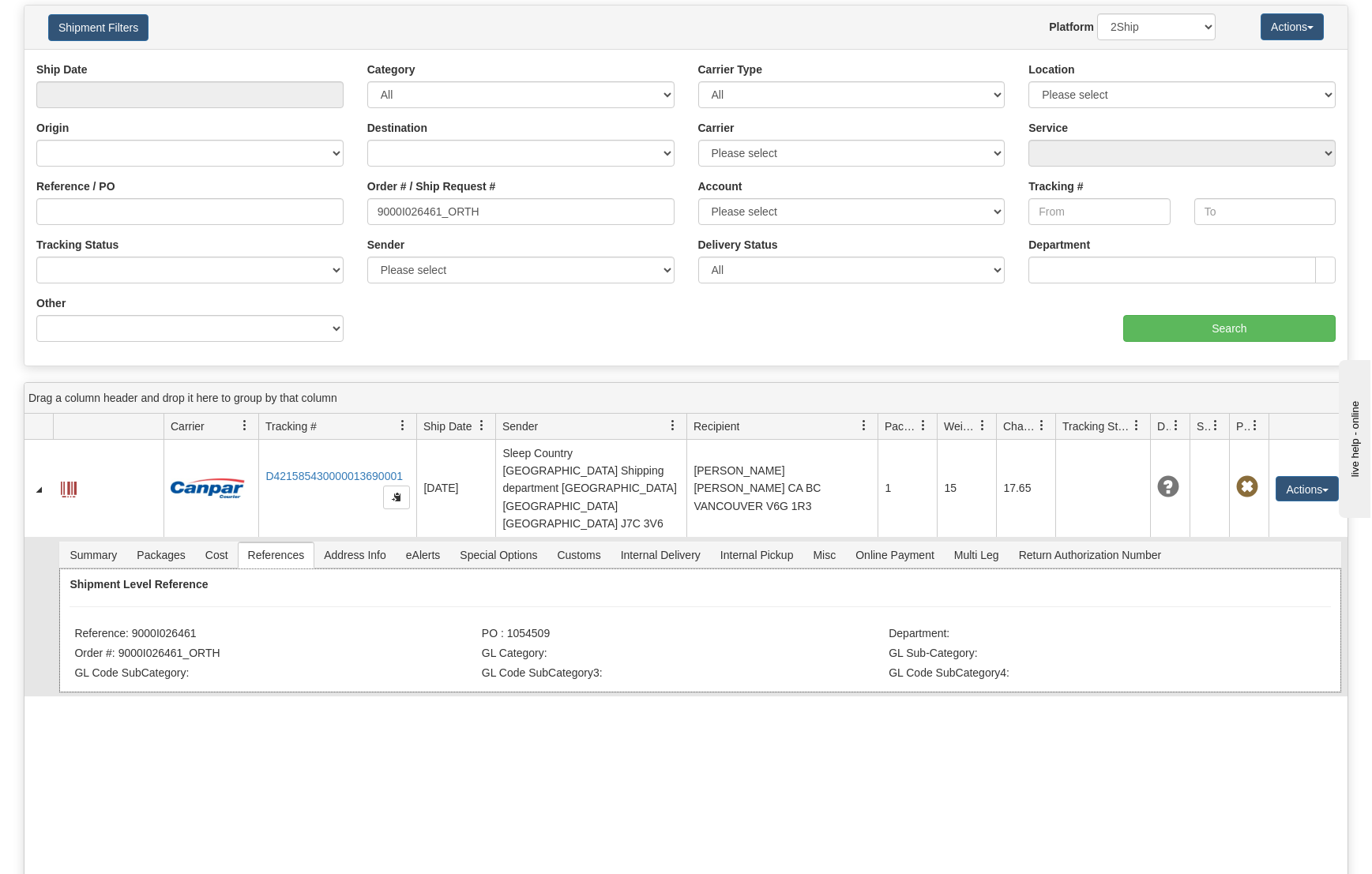
click at [538, 627] on li "PO : 1054509" at bounding box center [683, 635] width 403 height 16
copy ul "PO : 1054509"
click at [358, 777] on div "31516773 2044 D421585430000013690001 [DATE] [DATE] 12:32:57 PM Sleep Country [G…" at bounding box center [686, 723] width 1323 height 565
